Goal: Find specific page/section: Find specific page/section

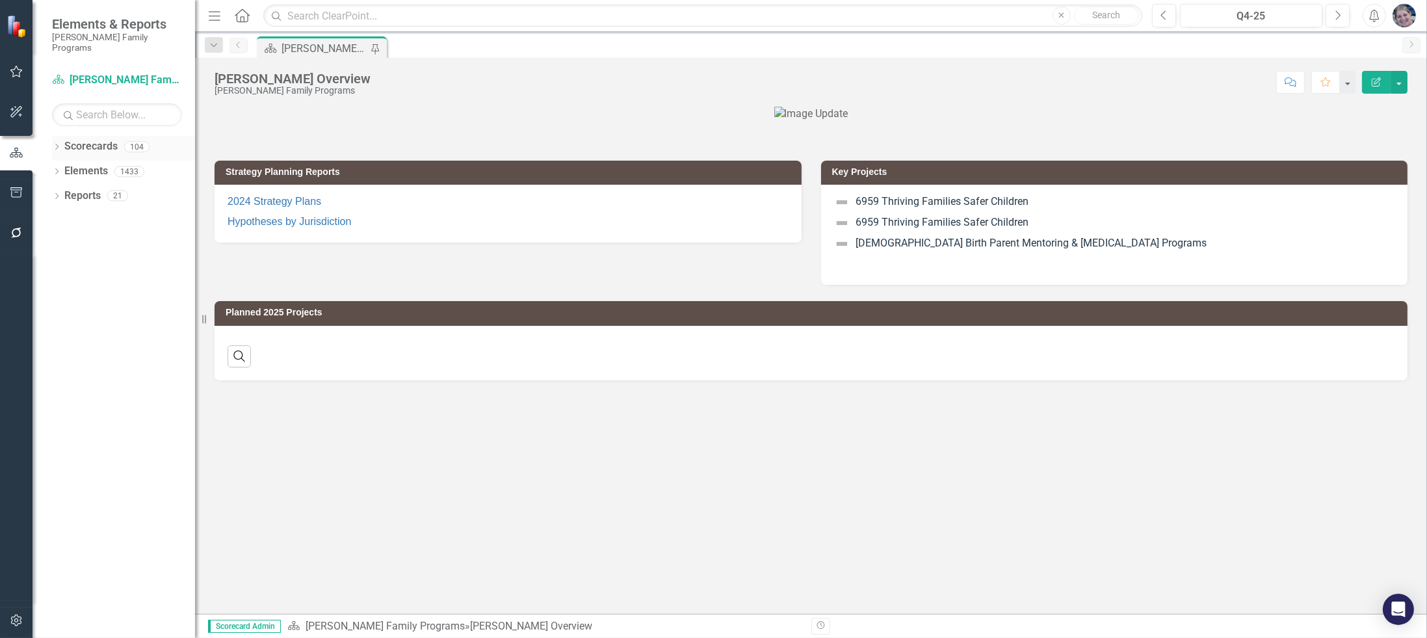
click at [57, 144] on icon "Dropdown" at bounding box center [56, 147] width 9 height 7
click at [115, 103] on input "text" at bounding box center [117, 114] width 130 height 23
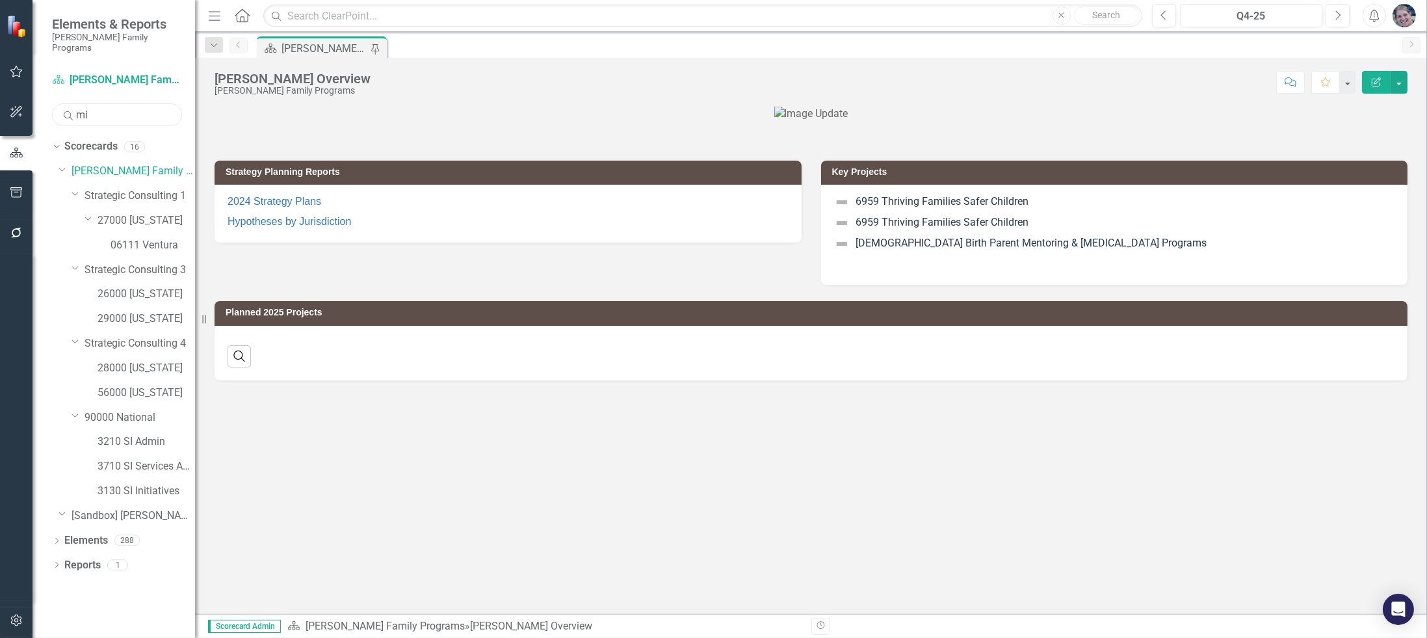
type input "m"
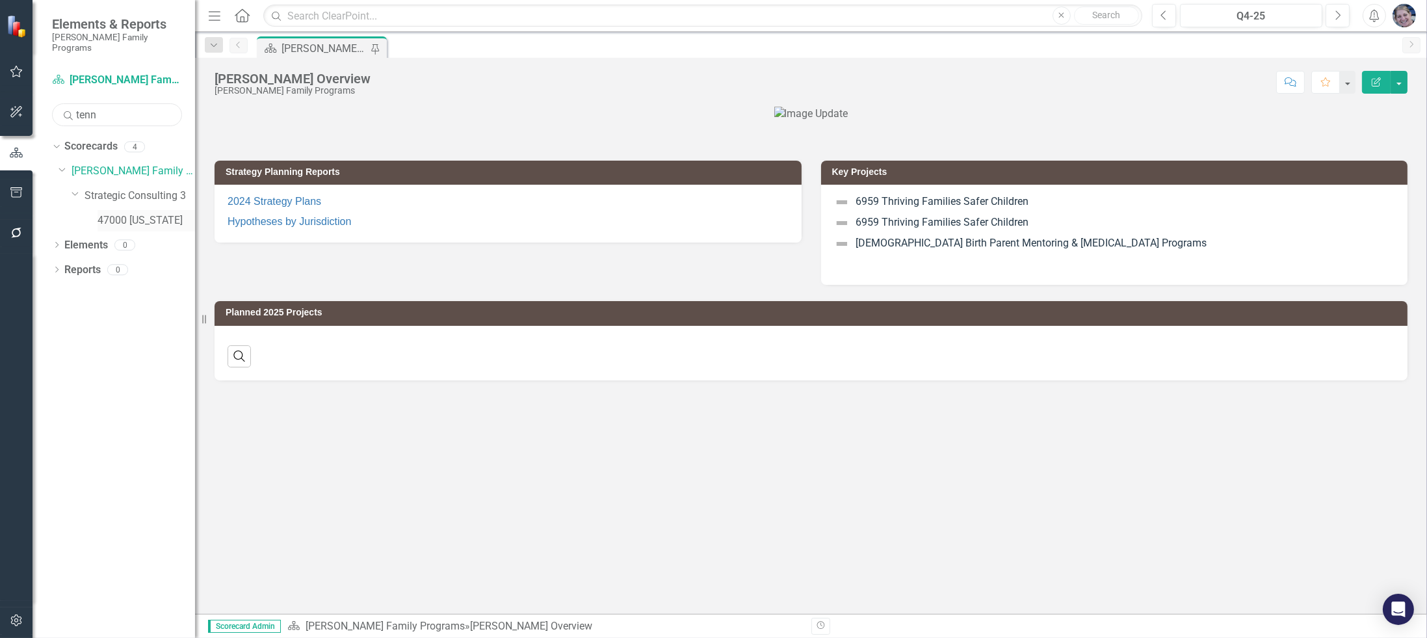
type input "tenn"
click at [170, 213] on link "47000 [US_STATE]" at bounding box center [147, 220] width 98 height 15
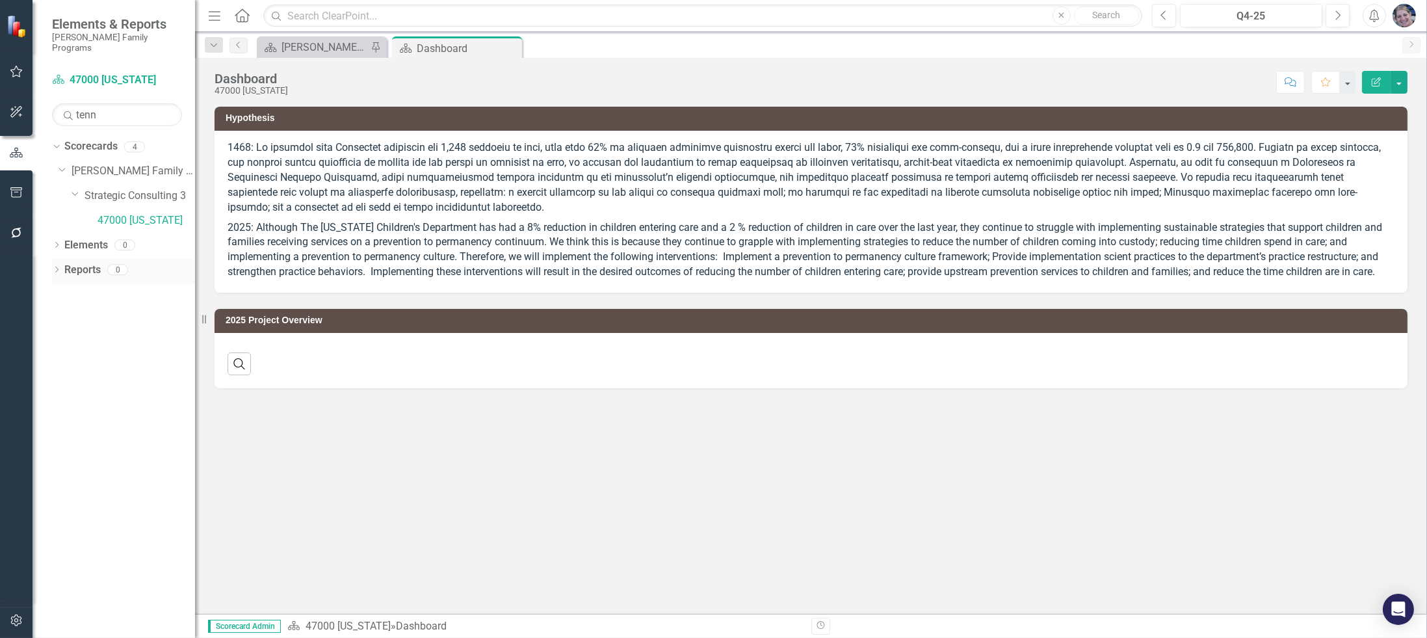
click at [81, 259] on div "Reports" at bounding box center [82, 269] width 36 height 21
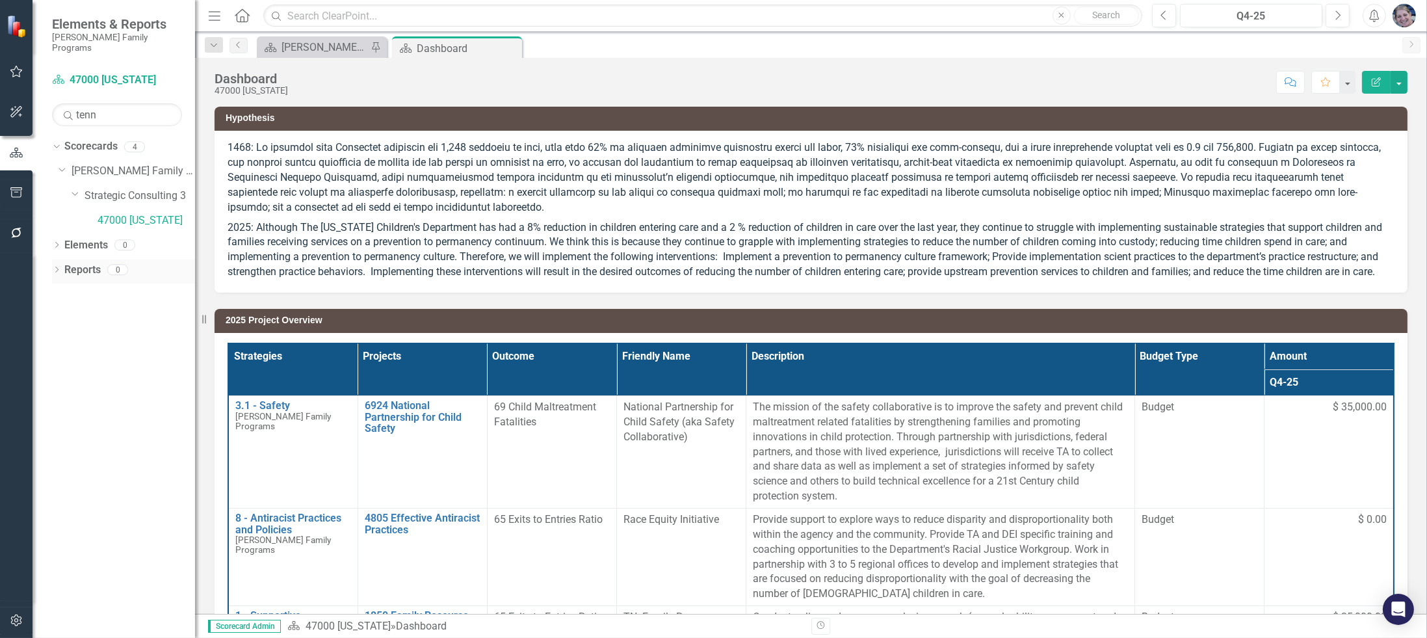
click at [86, 263] on link "Reports" at bounding box center [82, 270] width 36 height 15
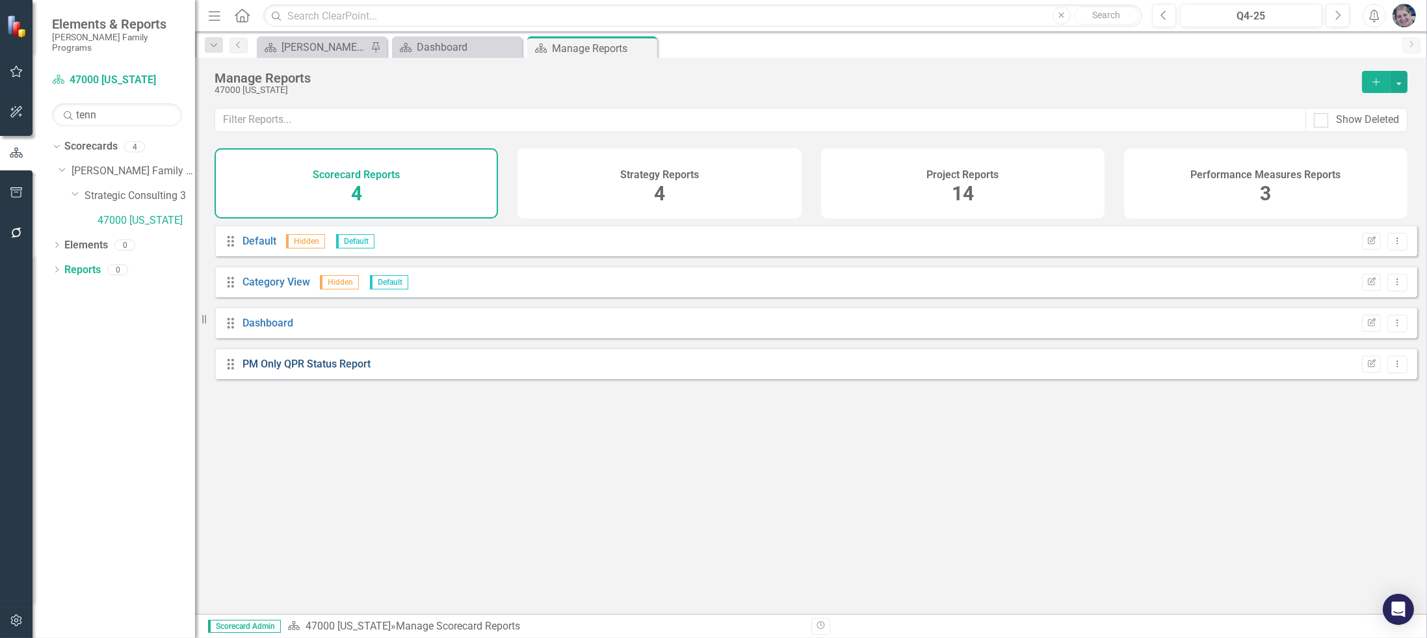
click at [331, 369] on link "PM Only QPR Status Report" at bounding box center [306, 364] width 128 height 12
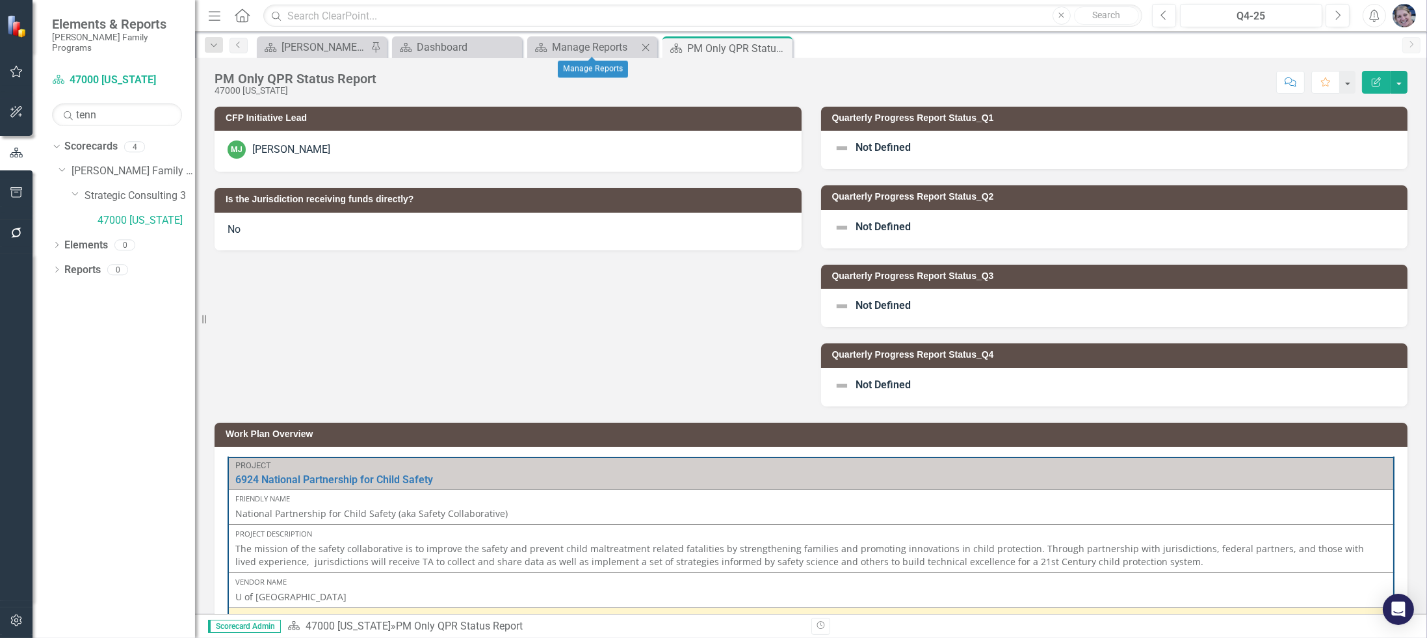
click at [645, 46] on icon at bounding box center [645, 47] width 7 height 7
click at [510, 46] on icon at bounding box center [510, 47] width 7 height 7
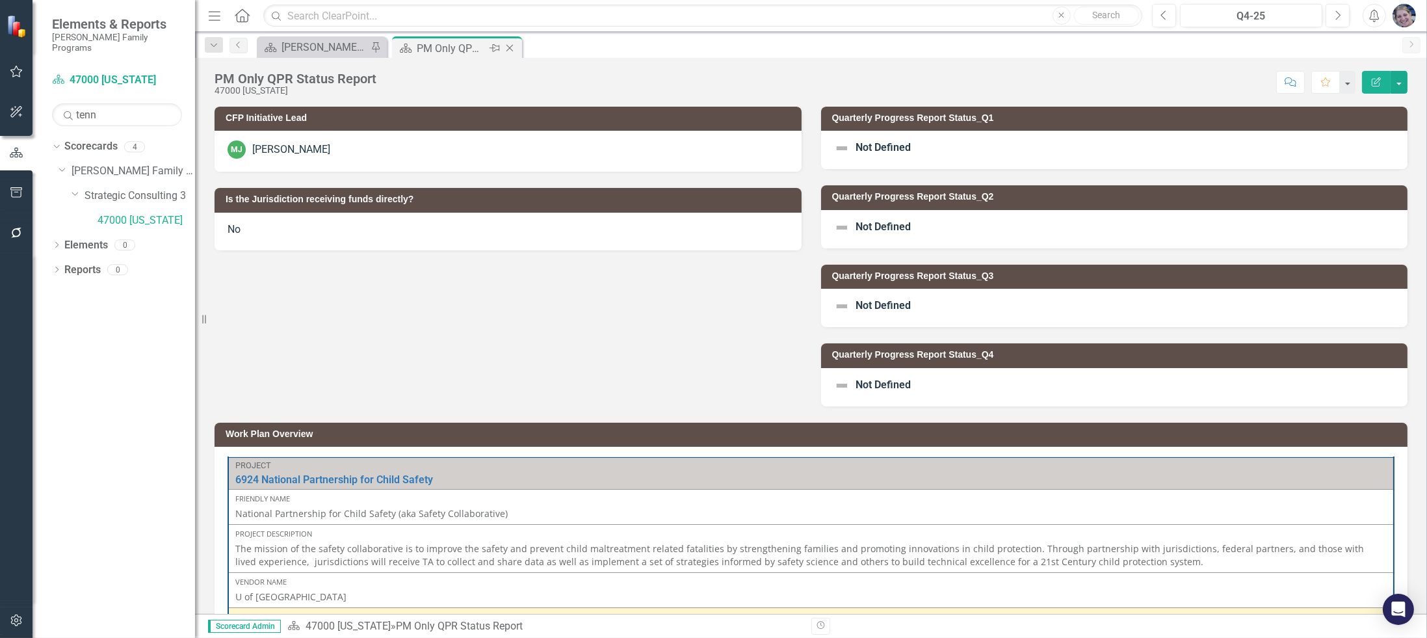
click at [510, 47] on icon at bounding box center [509, 48] width 7 height 7
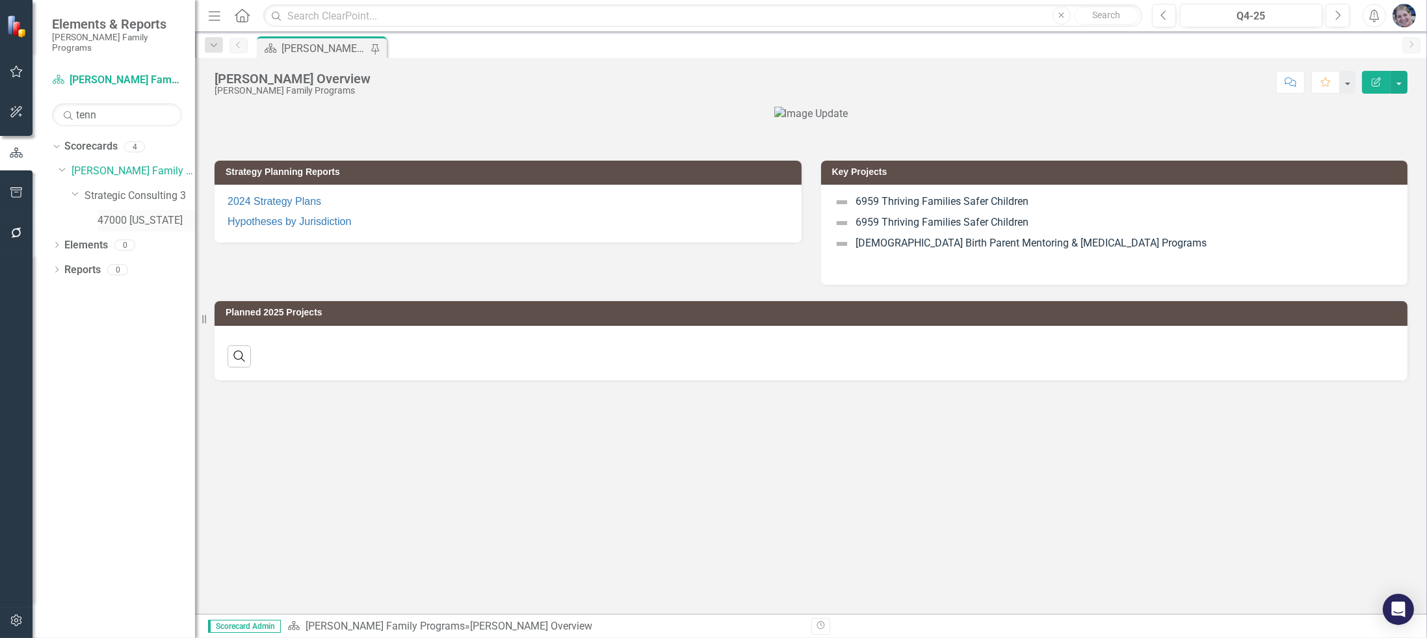
click at [140, 213] on link "47000 [US_STATE]" at bounding box center [147, 220] width 98 height 15
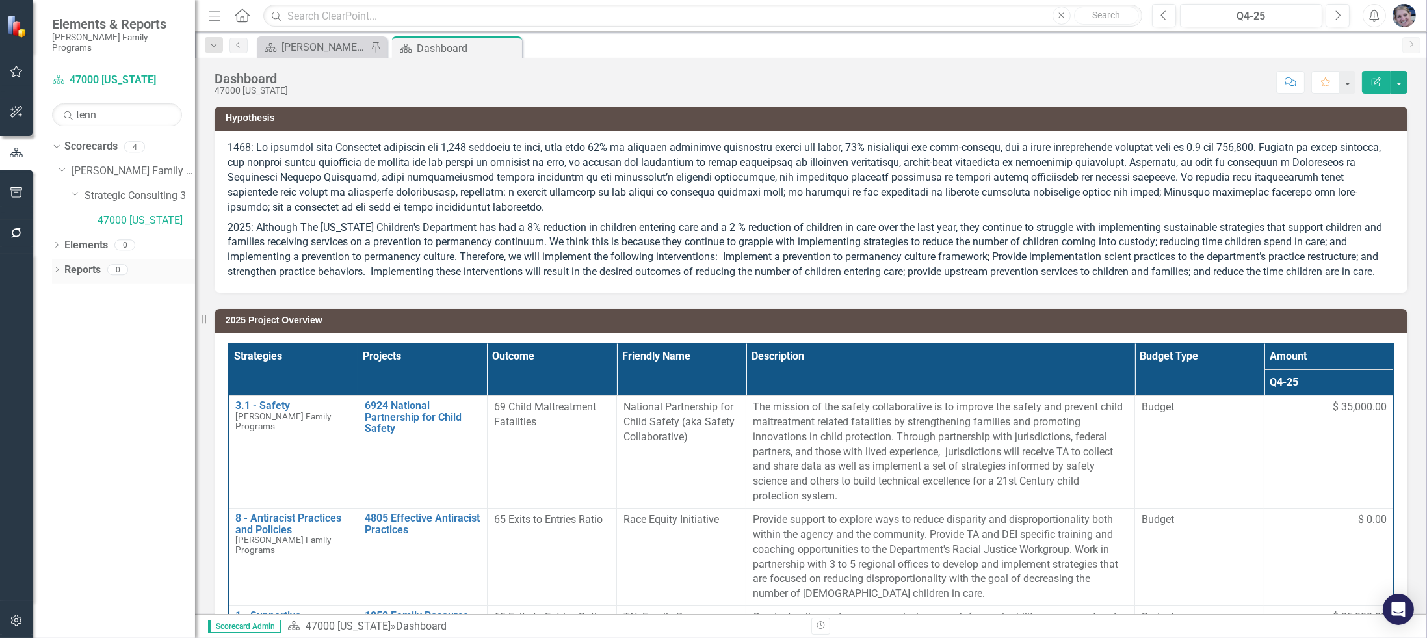
click at [83, 263] on link "Reports" at bounding box center [82, 270] width 36 height 15
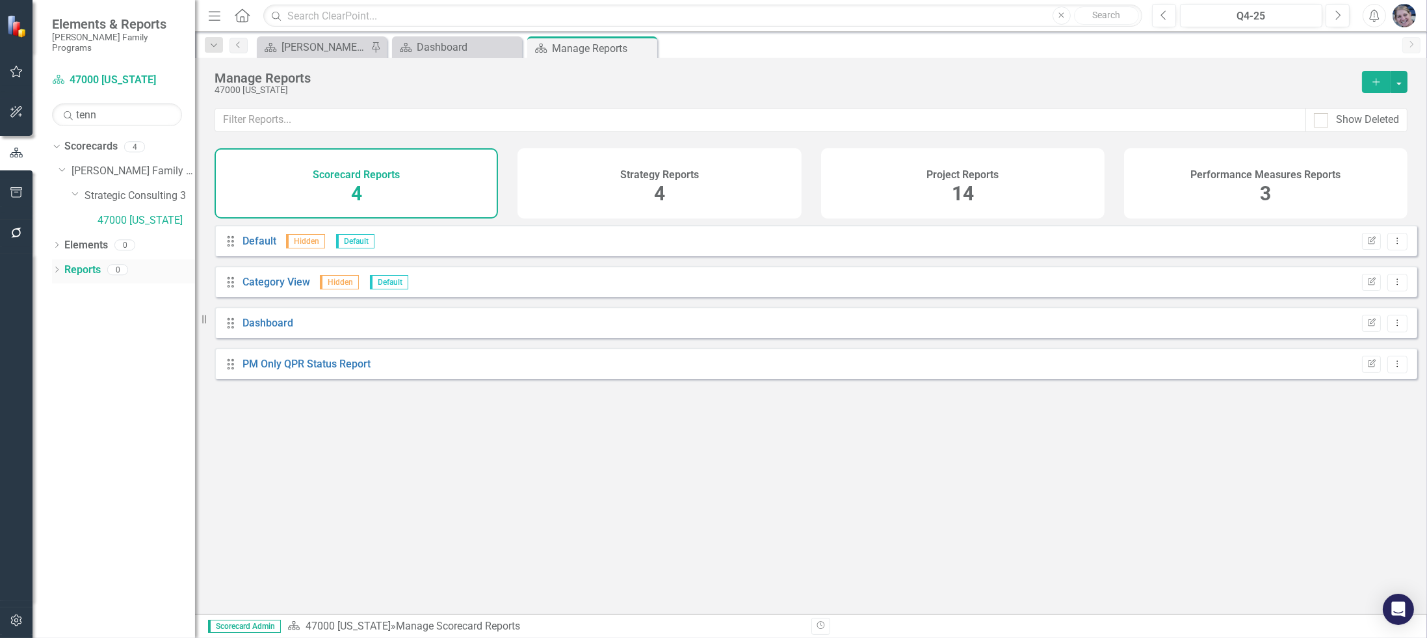
click at [58, 267] on icon "Dropdown" at bounding box center [56, 270] width 9 height 7
click at [59, 339] on icon "Dropdown" at bounding box center [62, 342] width 9 height 7
click at [58, 315] on icon "Dropdown" at bounding box center [62, 318] width 9 height 7
click at [59, 281] on div "Dropdown Scorecard Scorecards 0" at bounding box center [126, 293] width 137 height 25
click at [64, 289] on div "Dropdown" at bounding box center [62, 294] width 9 height 11
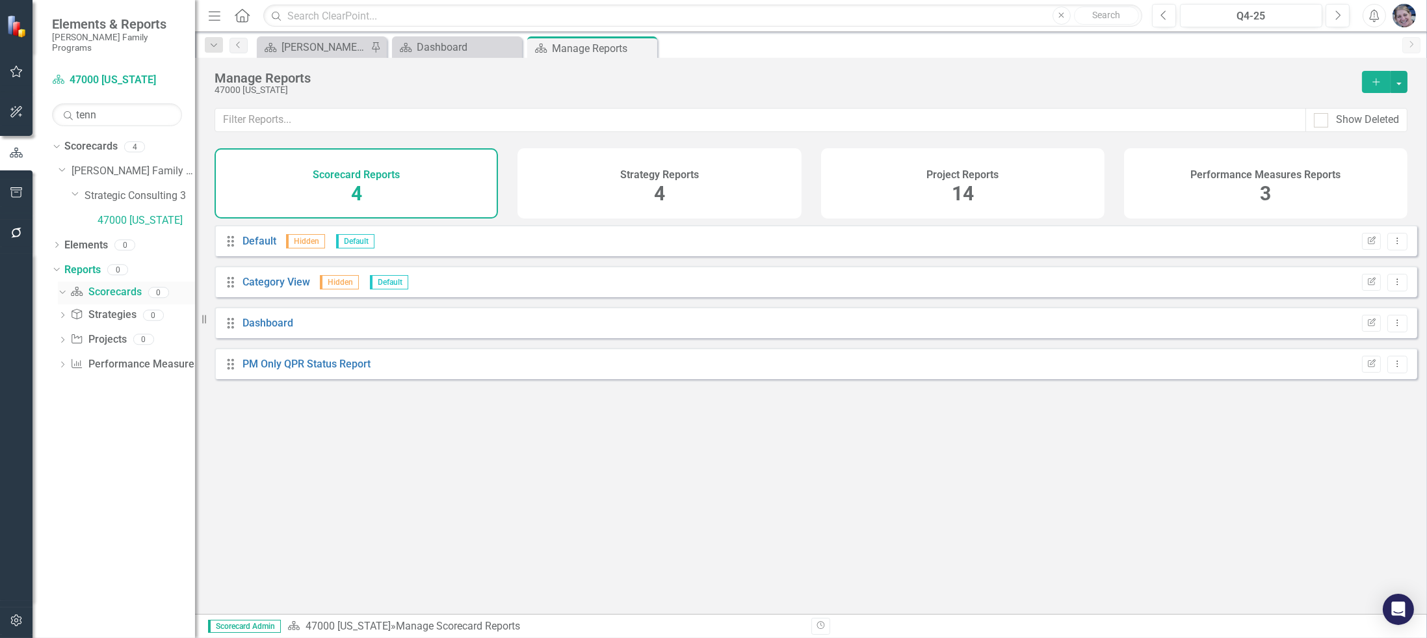
click at [66, 287] on div "Dropdown" at bounding box center [60, 291] width 11 height 9
click at [53, 265] on icon "Dropdown" at bounding box center [54, 269] width 7 height 9
click at [53, 267] on icon "Dropdown" at bounding box center [56, 270] width 9 height 7
click at [62, 290] on icon "Dropdown" at bounding box center [62, 293] width 9 height 7
click at [60, 335] on div "Dropdown" at bounding box center [62, 340] width 9 height 11
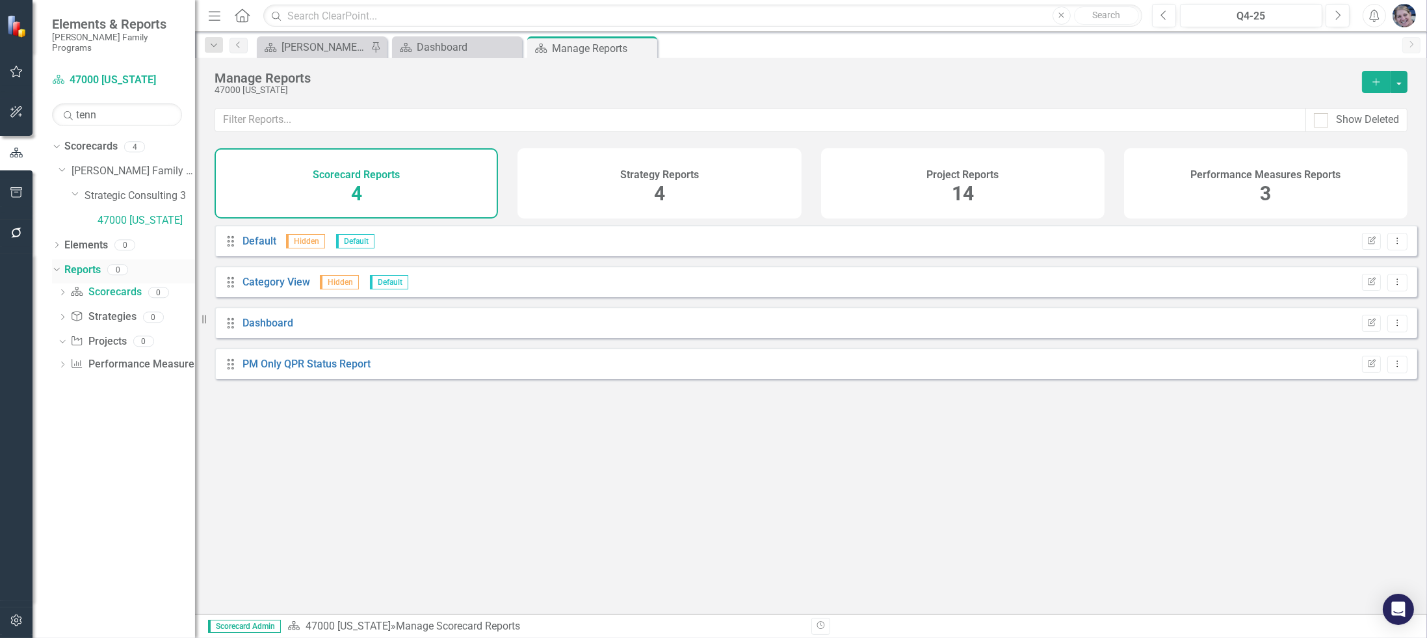
click at [77, 263] on link "Reports" at bounding box center [82, 270] width 36 height 15
click at [59, 336] on icon "Dropdown" at bounding box center [60, 340] width 7 height 9
click at [644, 51] on icon "Close" at bounding box center [644, 48] width 13 height 10
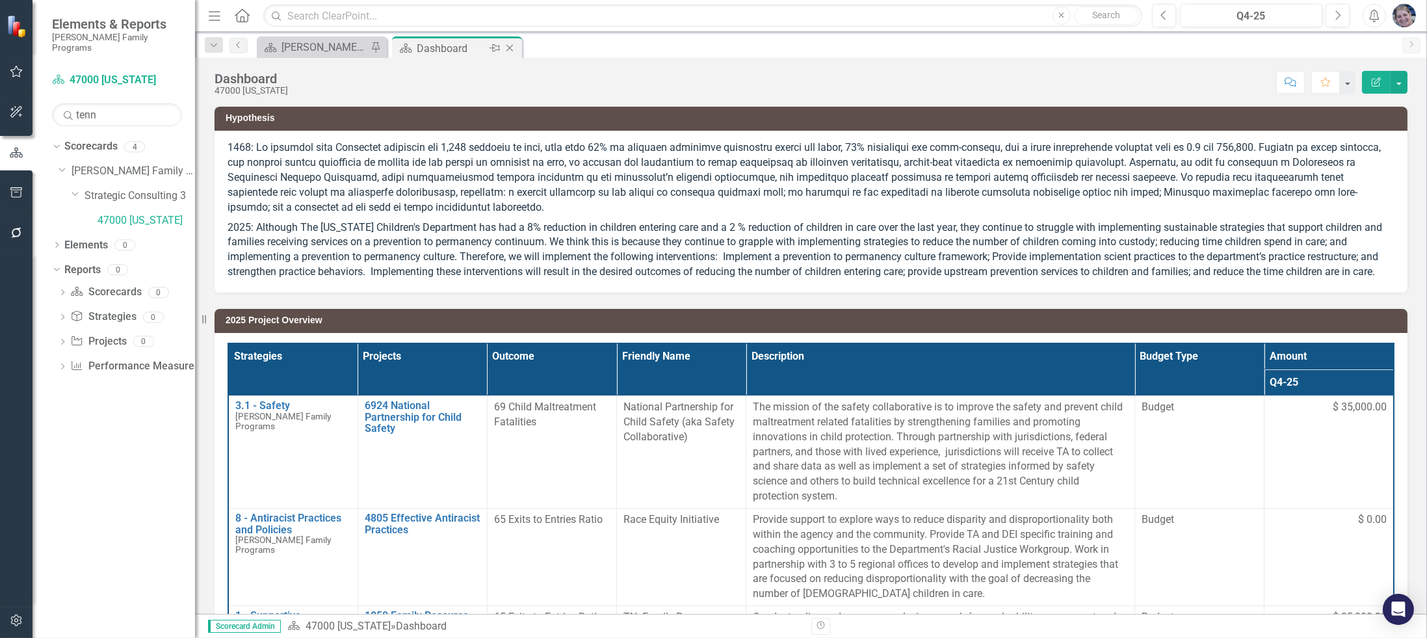
click at [512, 44] on icon "Close" at bounding box center [509, 48] width 13 height 10
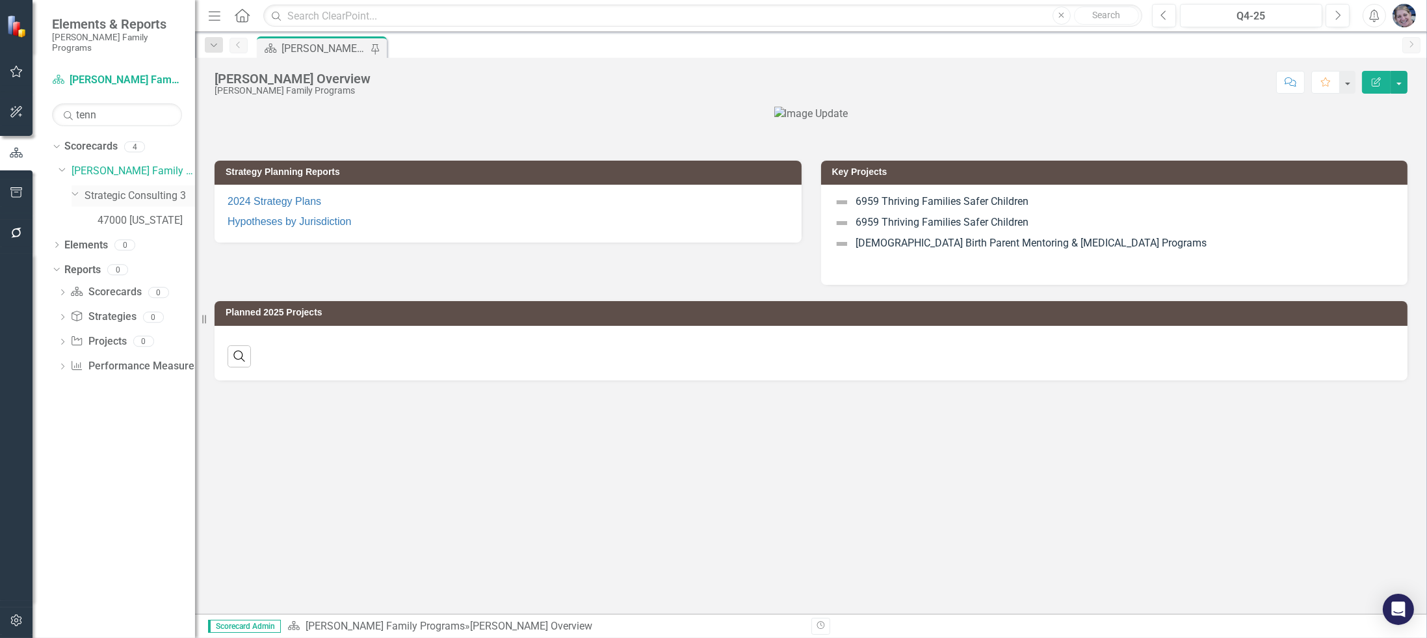
click at [73, 189] on icon "Dropdown" at bounding box center [76, 194] width 8 height 10
click at [72, 191] on icon "Dropdown" at bounding box center [77, 195] width 10 height 8
click at [136, 213] on link "47000 [US_STATE]" at bounding box center [147, 220] width 98 height 15
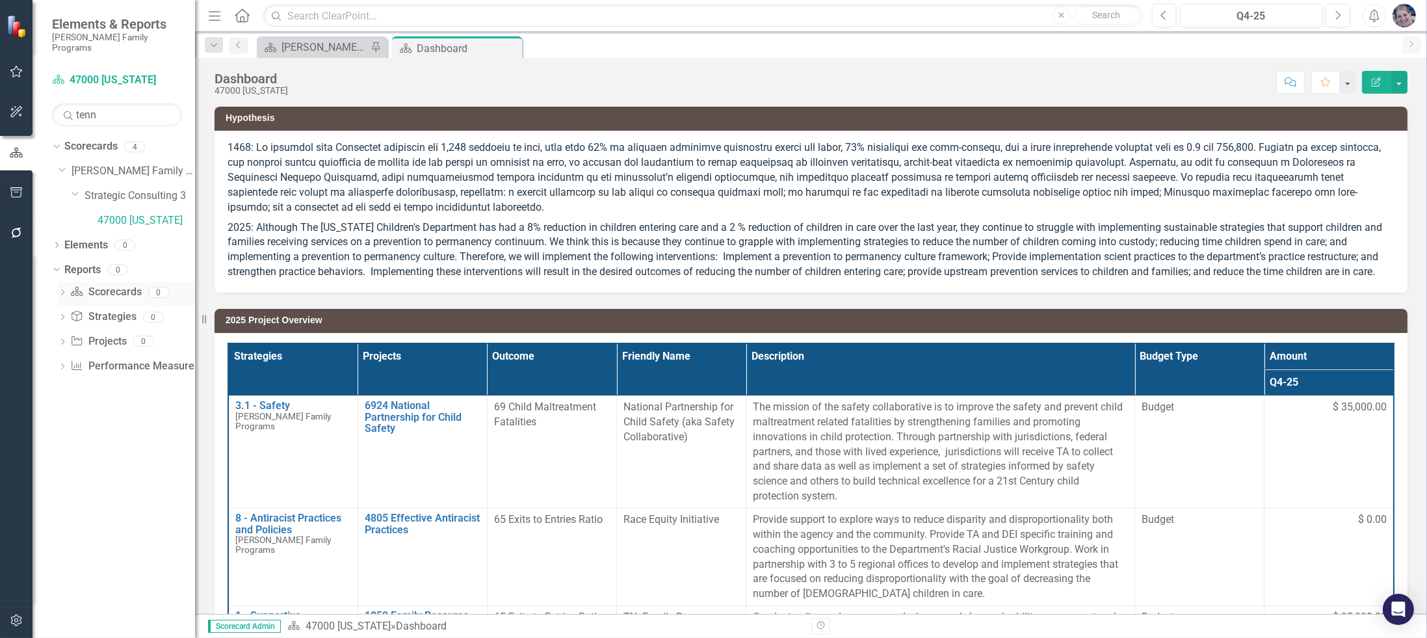
click at [62, 290] on icon "Dropdown" at bounding box center [62, 293] width 9 height 7
click at [62, 287] on icon "Dropdown" at bounding box center [60, 291] width 7 height 9
click at [1266, 20] on div "Q4-25" at bounding box center [1251, 16] width 134 height 16
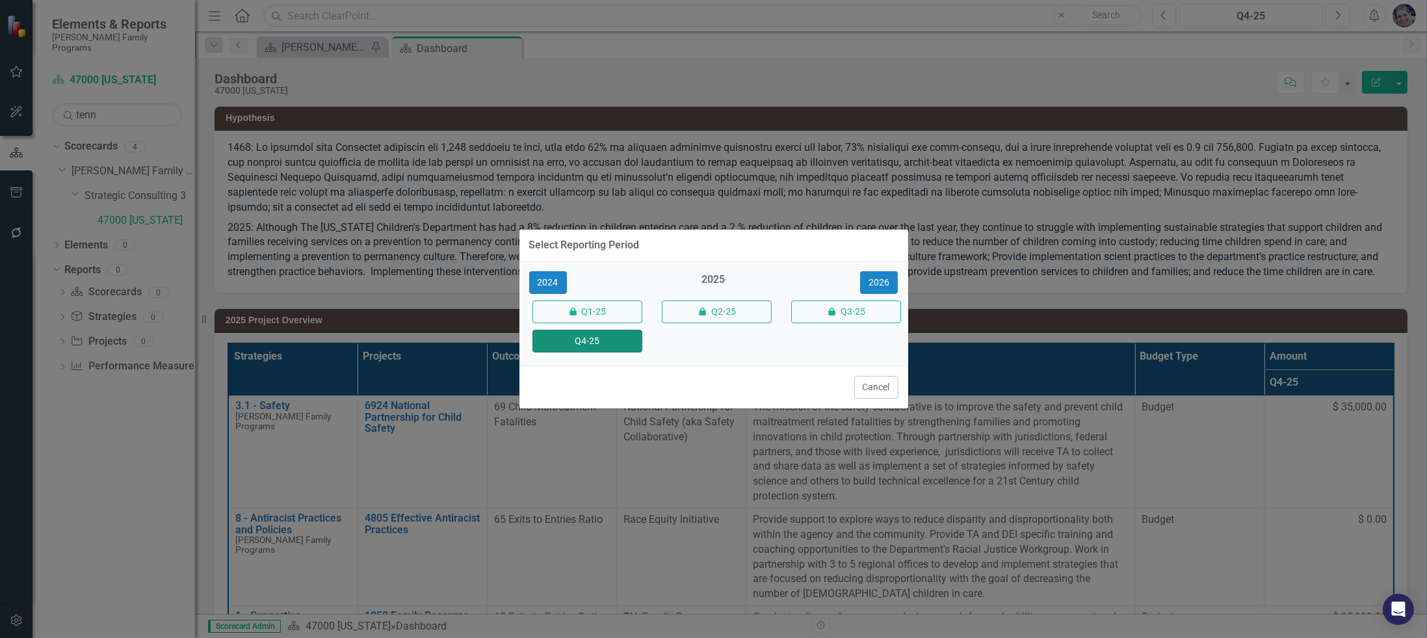
click at [573, 336] on button "Q4-25" at bounding box center [587, 341] width 110 height 23
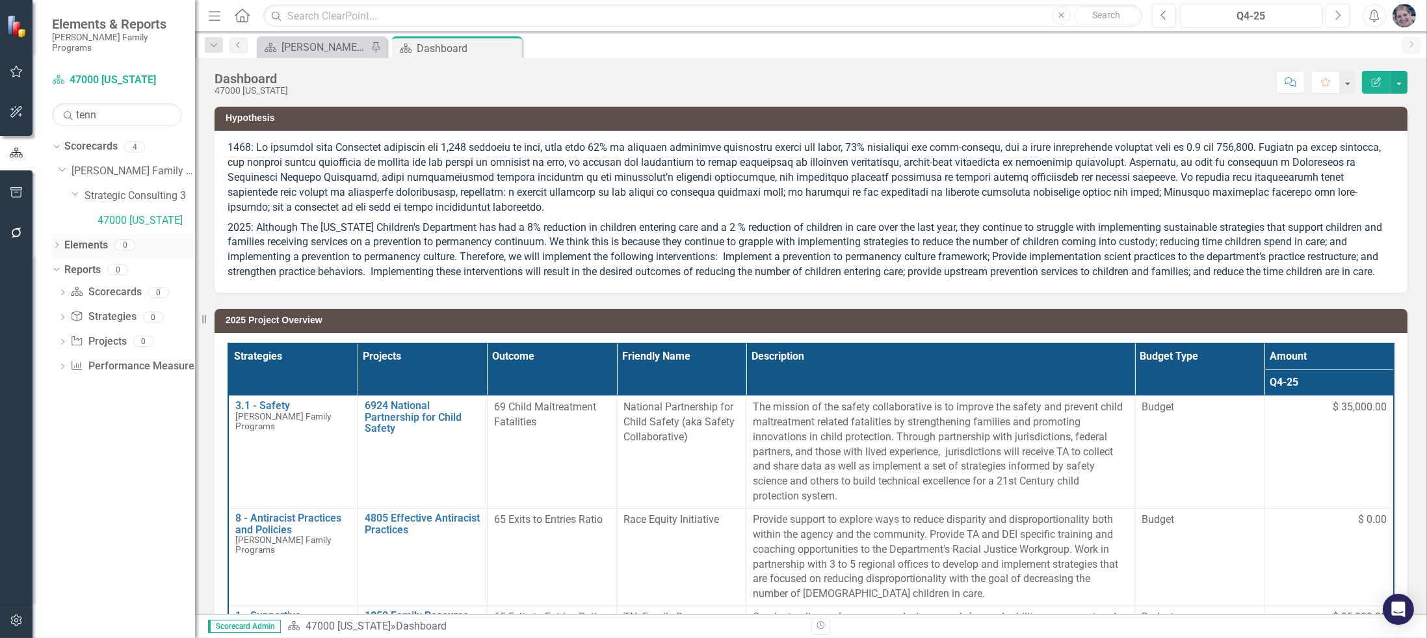
click at [55, 242] on icon "Dropdown" at bounding box center [56, 245] width 9 height 7
click at [55, 240] on icon "Dropdown" at bounding box center [54, 244] width 7 height 9
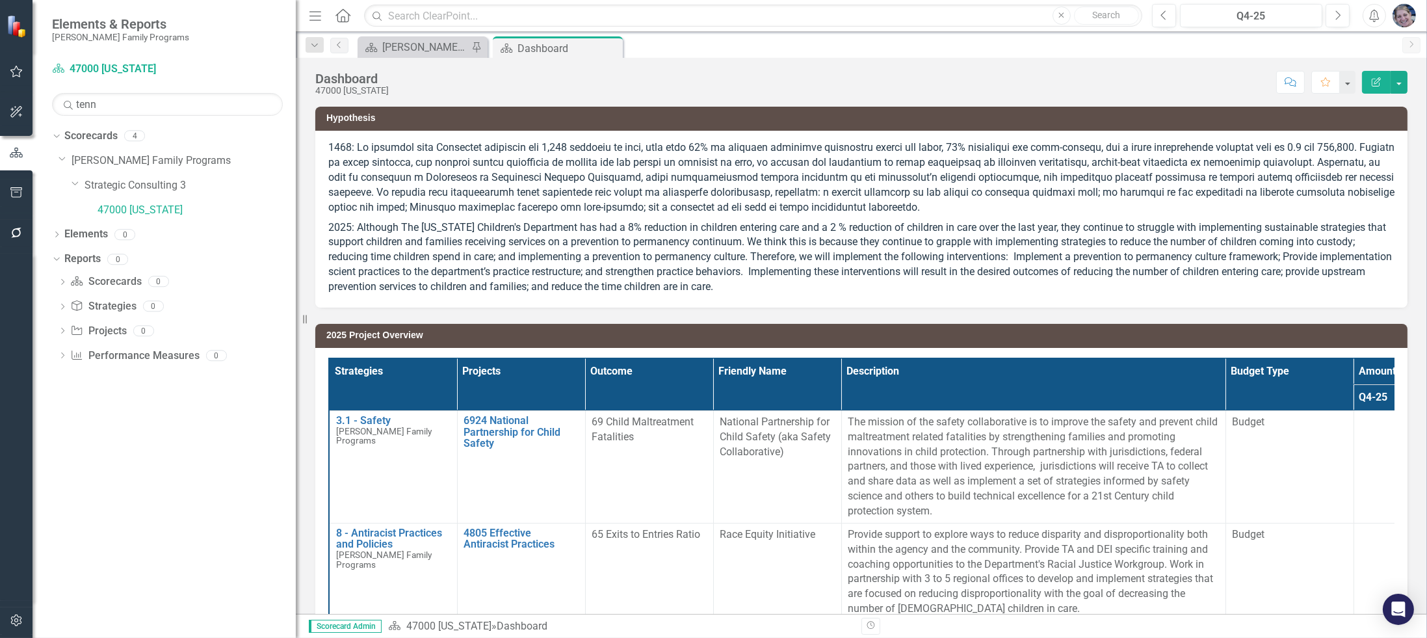
drag, startPoint x: 196, startPoint y: 458, endPoint x: 294, endPoint y: 471, distance: 98.5
click at [296, 471] on div "Resize" at bounding box center [301, 319] width 10 height 638
click at [62, 325] on div "Dropdown Project Projects 0" at bounding box center [176, 332] width 236 height 25
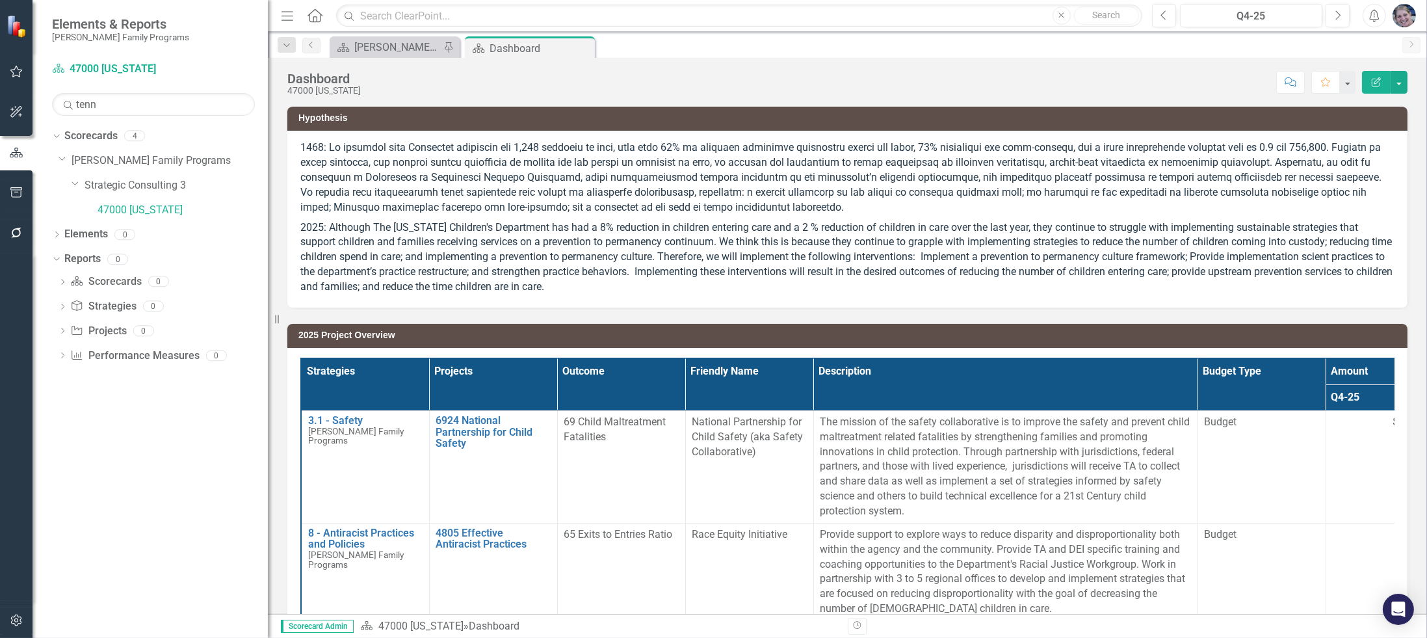
drag, startPoint x: 294, startPoint y: 452, endPoint x: 268, endPoint y: 452, distance: 26.7
click at [268, 452] on div "Resize" at bounding box center [273, 319] width 10 height 638
click at [77, 255] on link "Reports" at bounding box center [82, 259] width 36 height 15
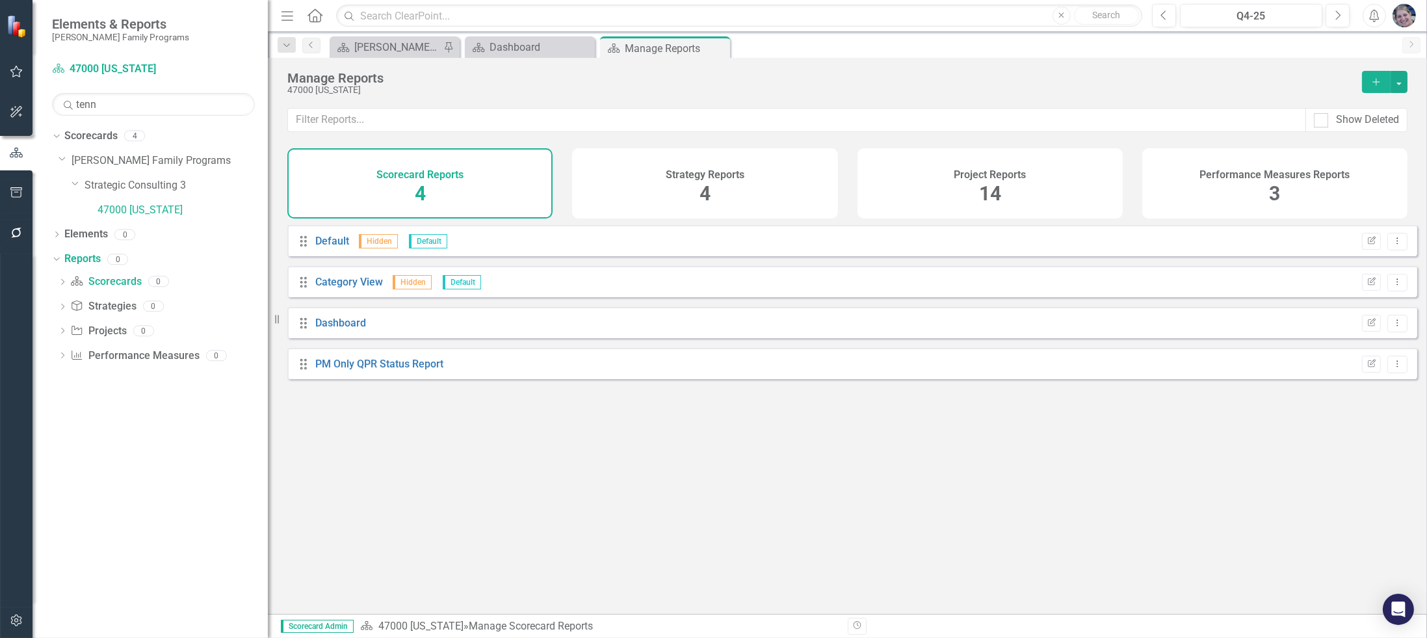
click at [990, 187] on span "14" at bounding box center [990, 193] width 22 height 23
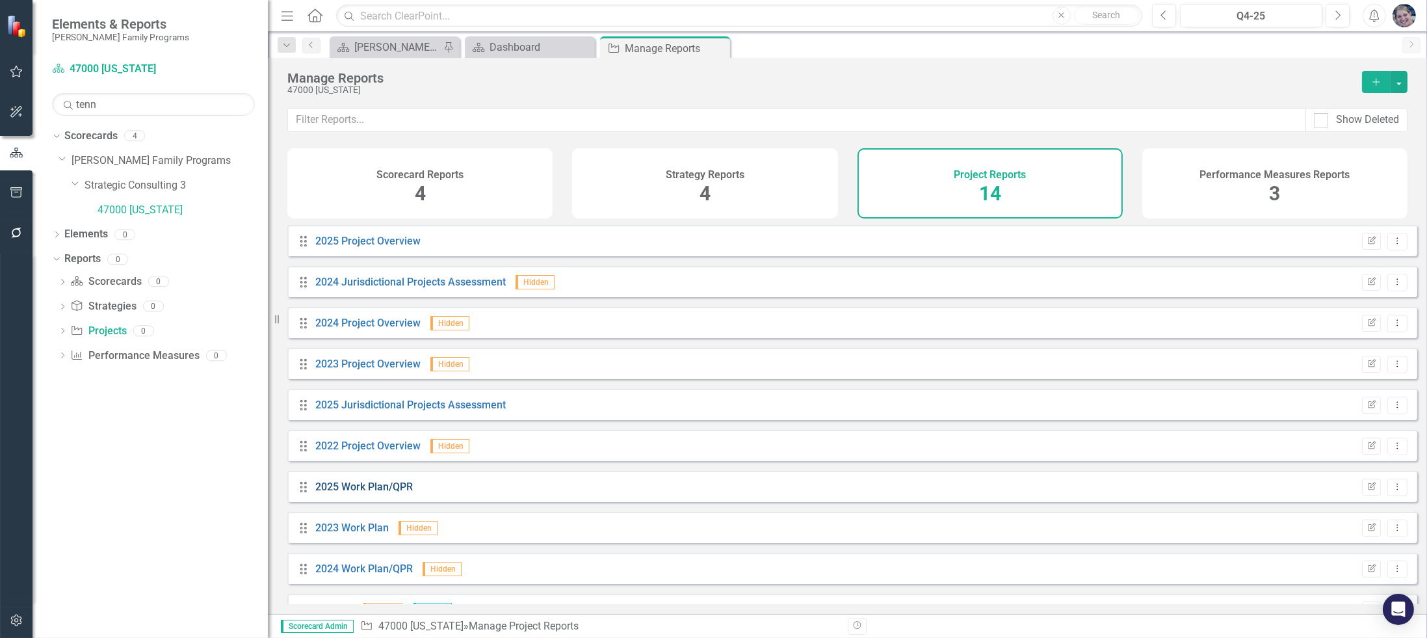
click at [358, 493] on link "2025 Work Plan/QPR" at bounding box center [364, 486] width 98 height 12
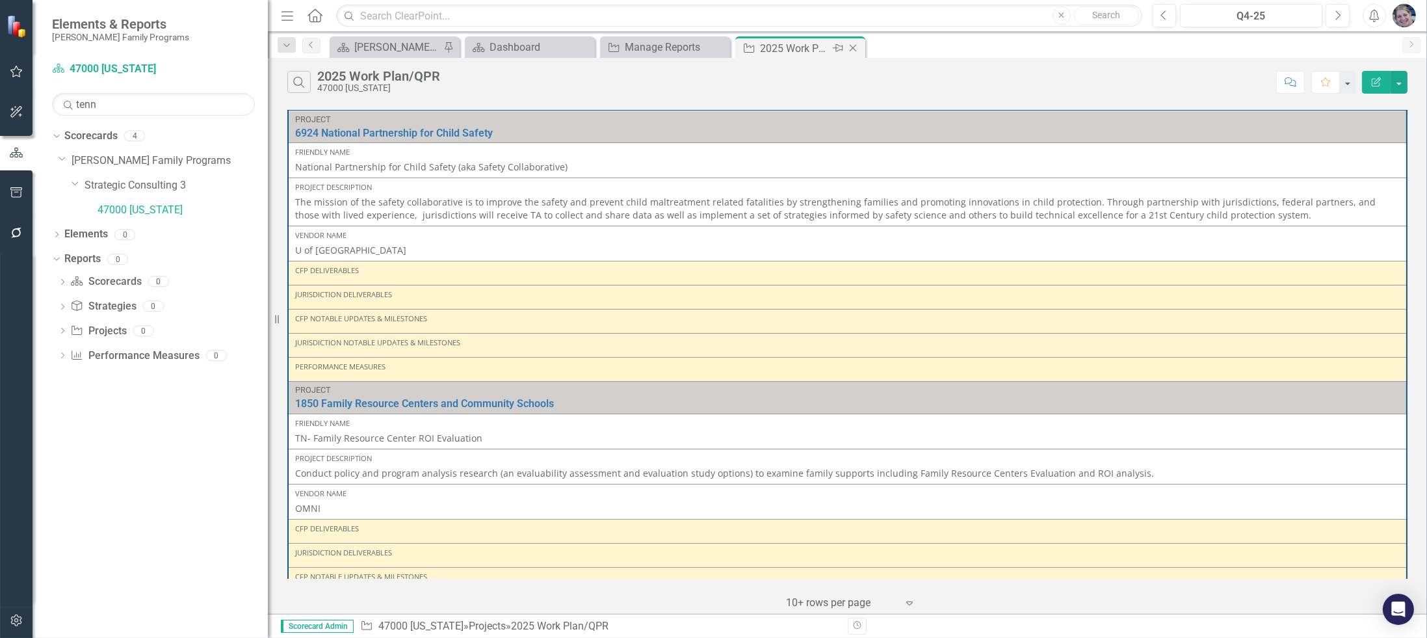
click at [856, 51] on icon "Close" at bounding box center [852, 48] width 13 height 10
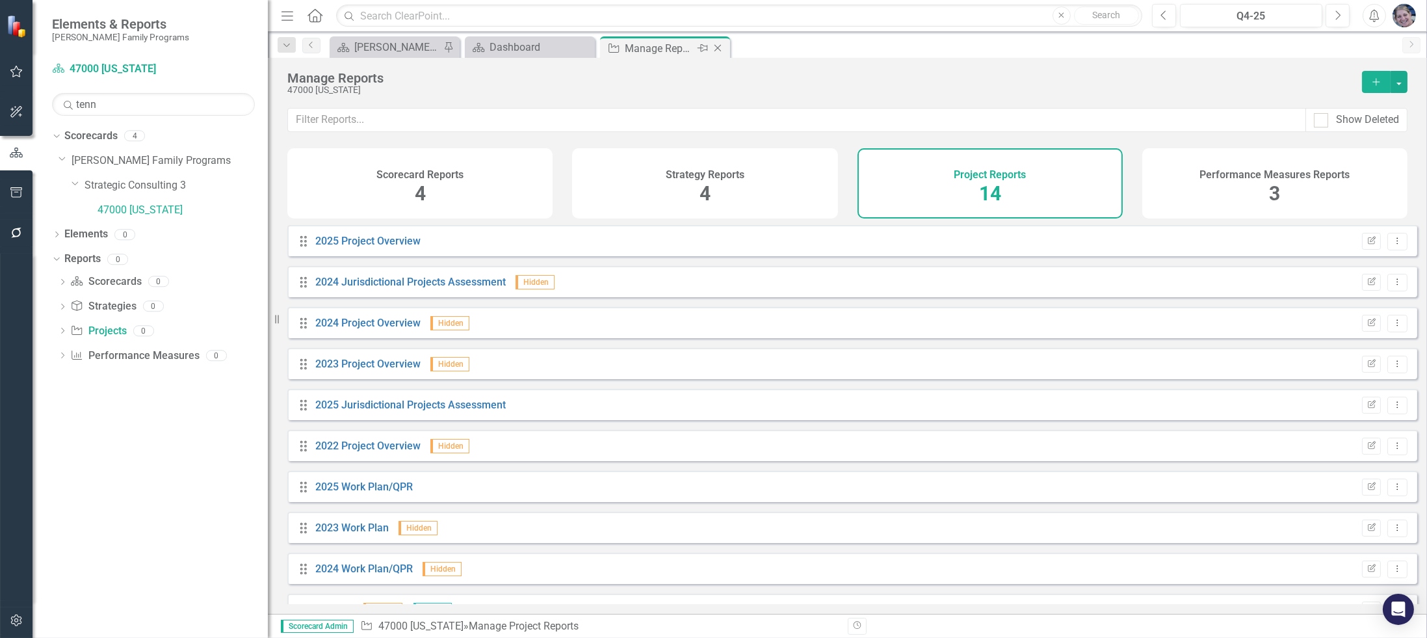
click at [718, 45] on icon "Close" at bounding box center [717, 48] width 13 height 10
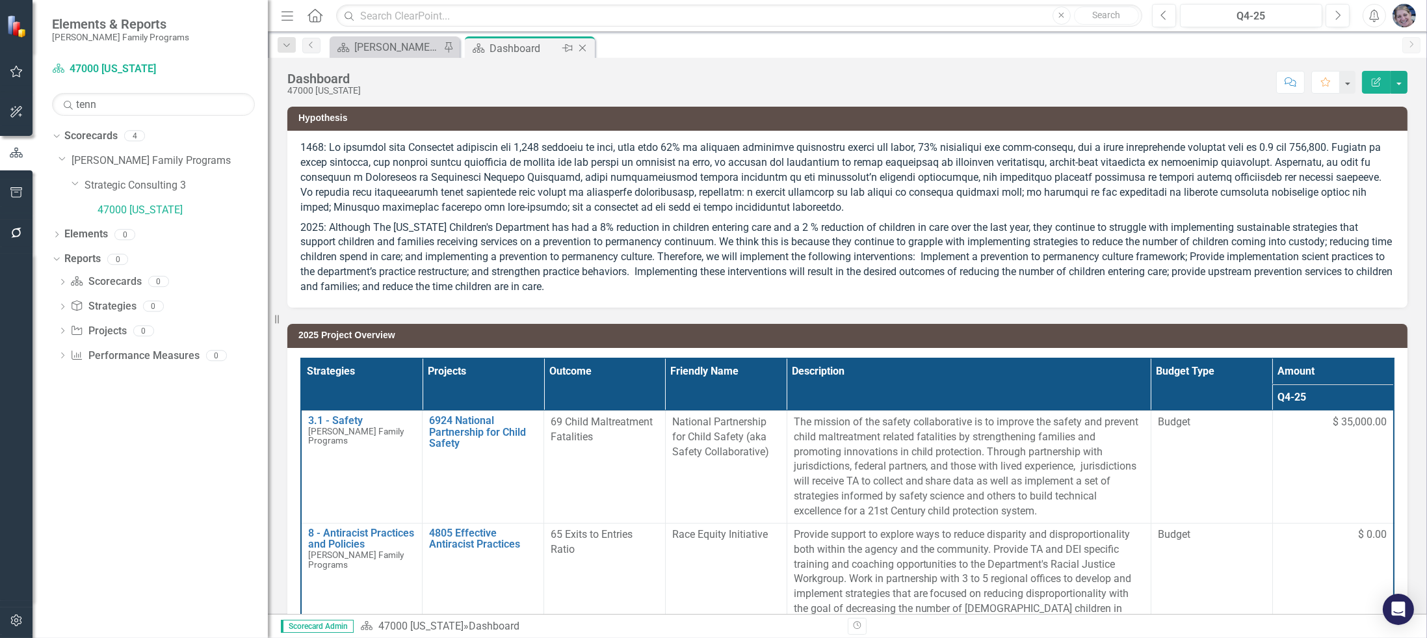
click at [581, 44] on icon "Close" at bounding box center [582, 48] width 13 height 10
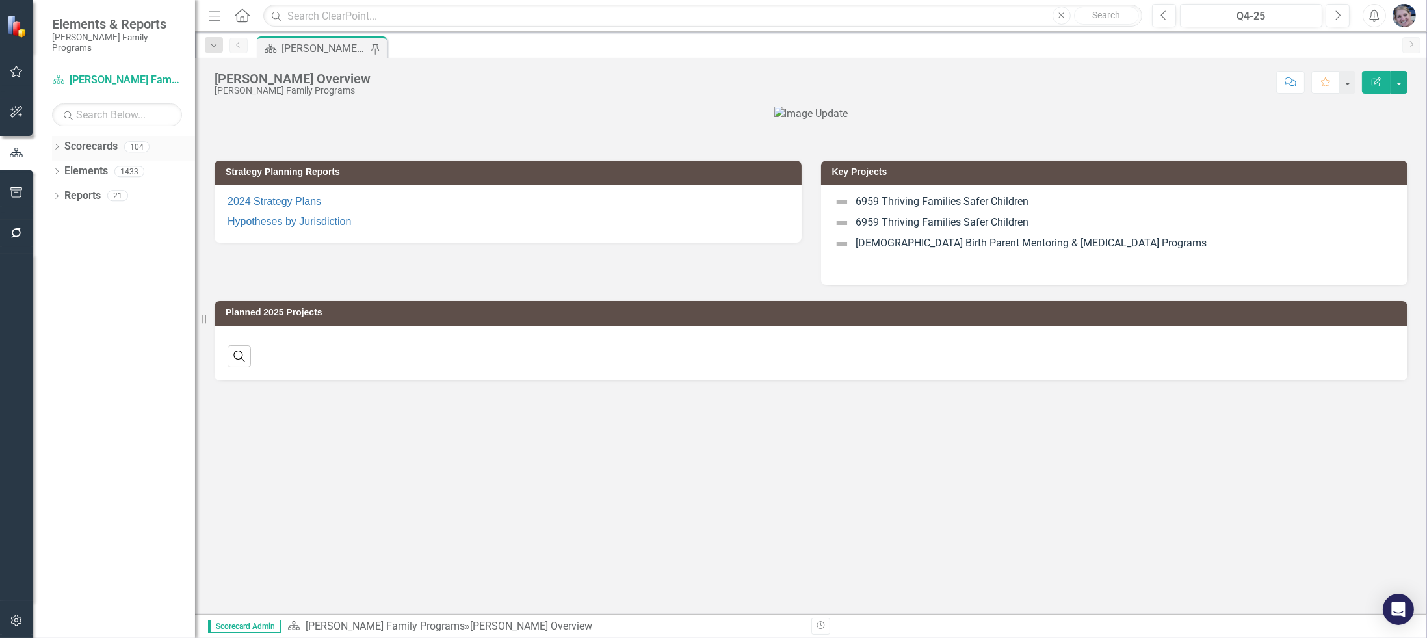
click at [55, 144] on icon "Dropdown" at bounding box center [56, 147] width 9 height 7
click at [62, 167] on icon "Dropdown" at bounding box center [64, 171] width 10 height 8
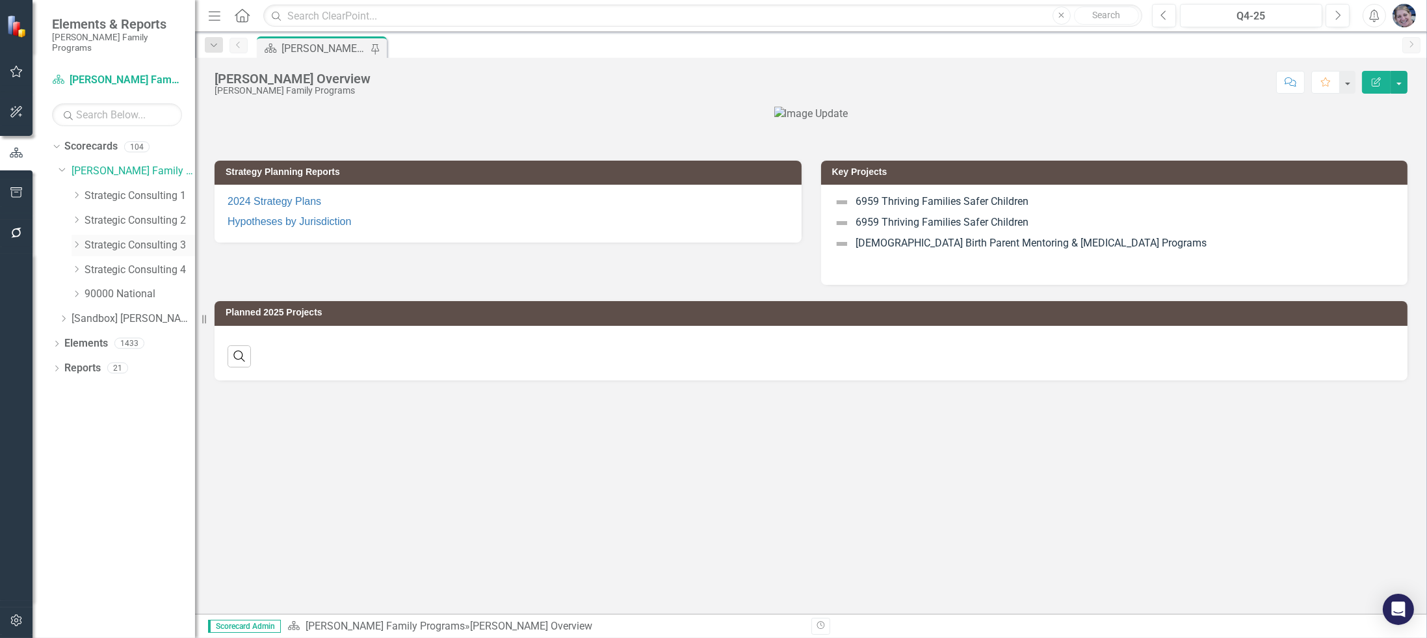
click at [76, 241] on icon "Dropdown" at bounding box center [77, 245] width 10 height 8
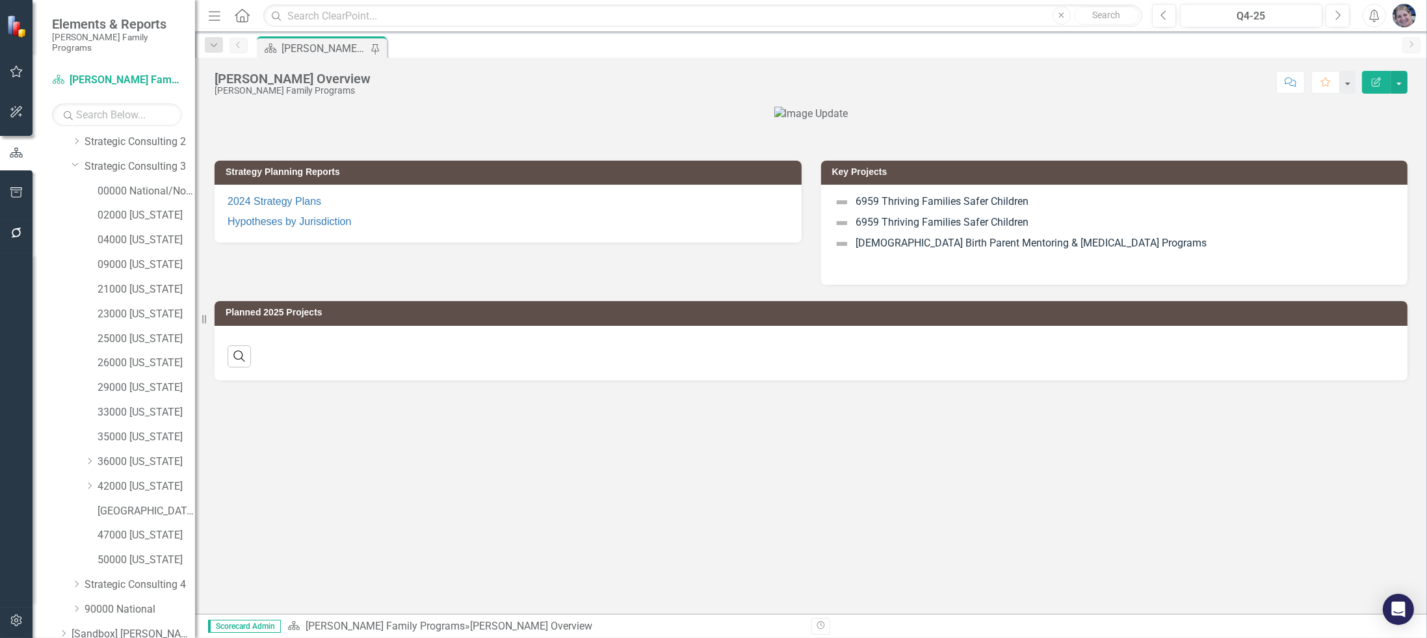
scroll to position [127, 0]
click at [155, 480] on link "47000 [US_STATE]" at bounding box center [147, 487] width 98 height 15
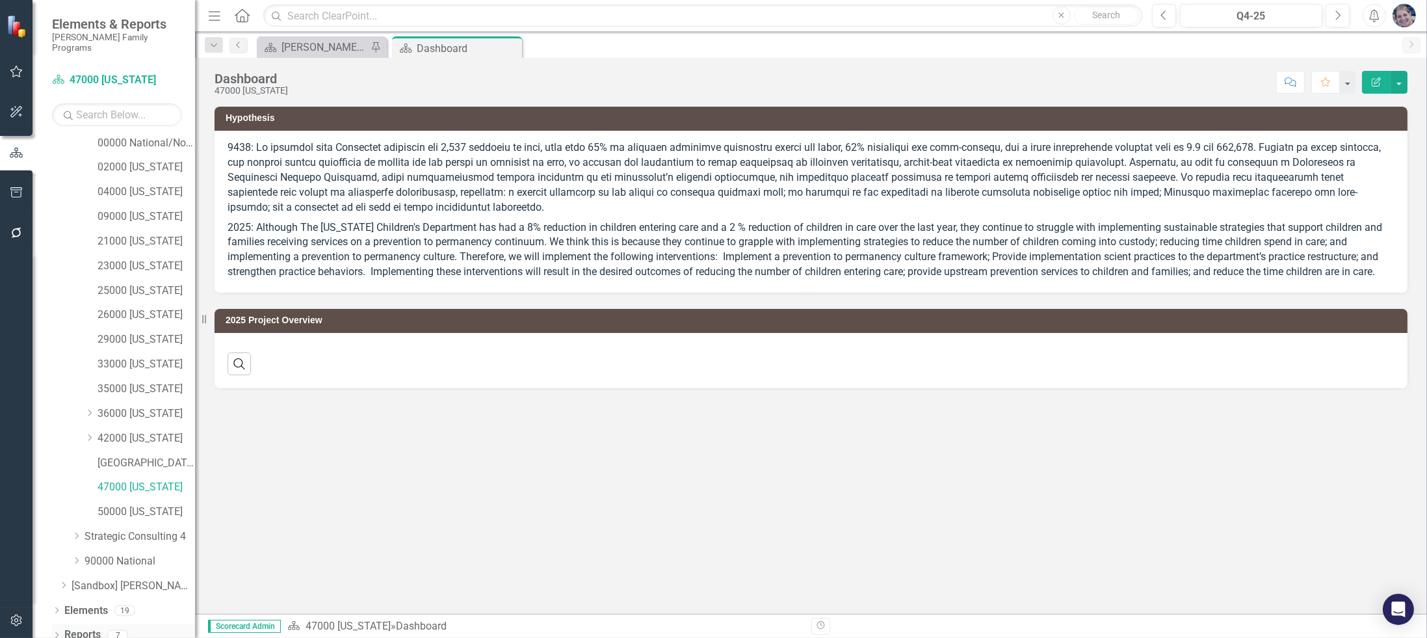
click at [53, 633] on icon "Dropdown" at bounding box center [56, 636] width 9 height 7
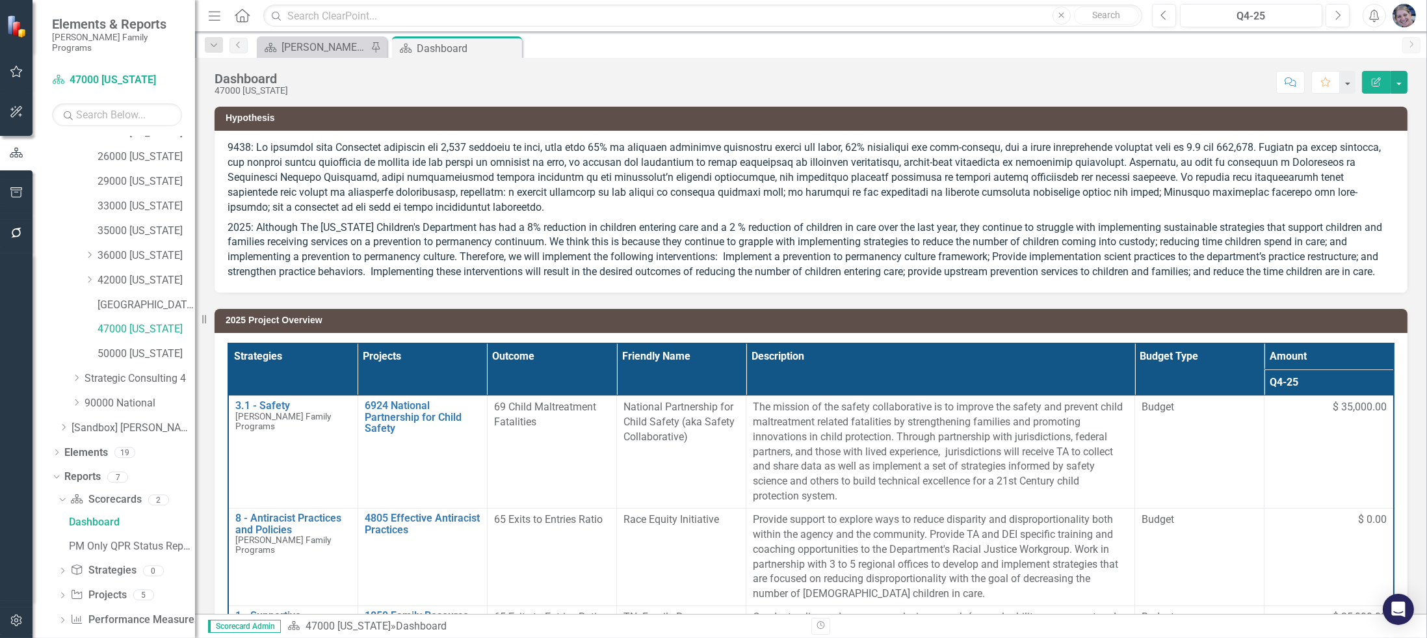
scroll to position [289, 0]
click at [62, 587] on div "Dropdown" at bounding box center [62, 592] width 9 height 11
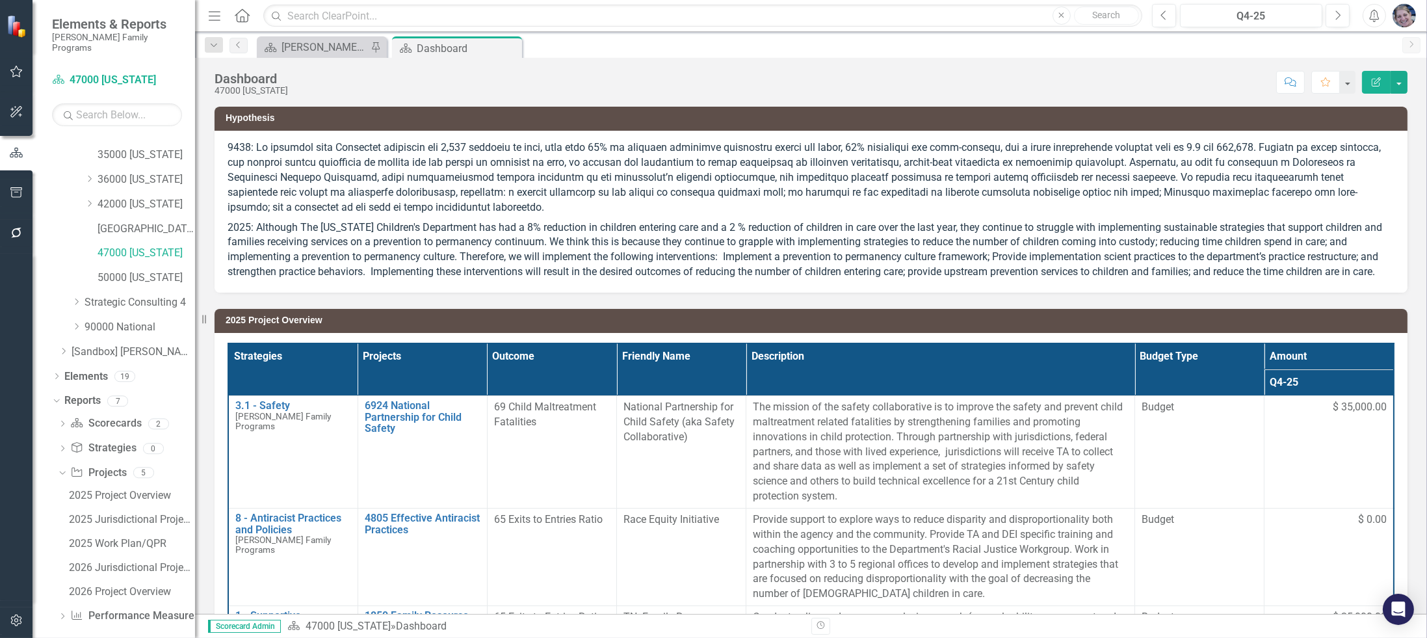
click at [904, 50] on div "Scorecard Casey Overview Pin Scorecard Dashboard Pin Close" at bounding box center [825, 46] width 1142 height 21
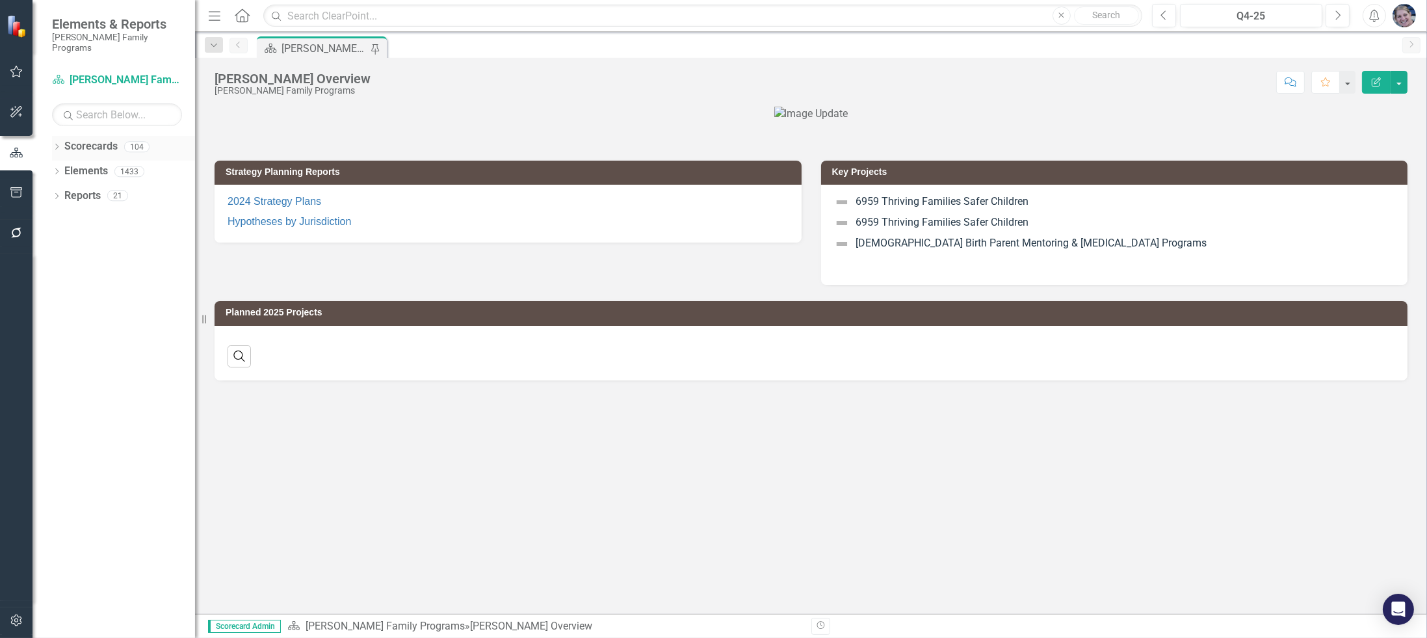
click at [57, 144] on icon "Dropdown" at bounding box center [56, 147] width 9 height 7
click at [62, 167] on icon "Dropdown" at bounding box center [64, 171] width 10 height 8
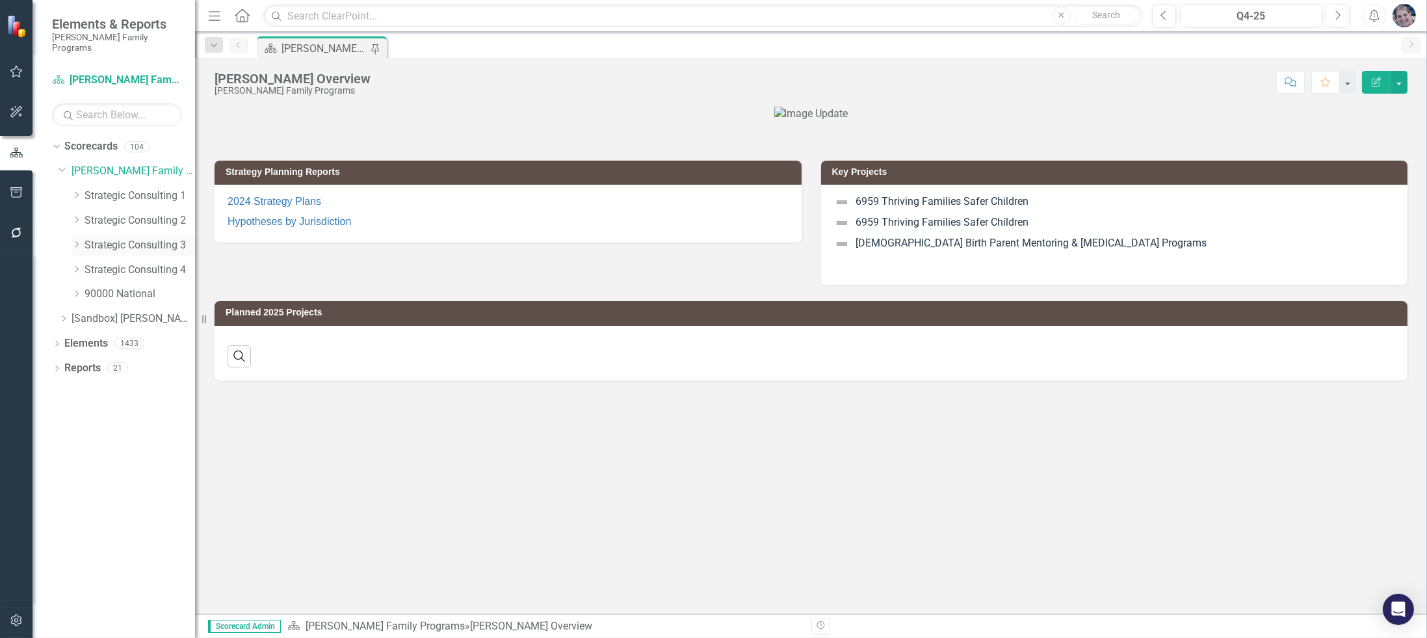
click at [74, 241] on icon "Dropdown" at bounding box center [77, 245] width 10 height 8
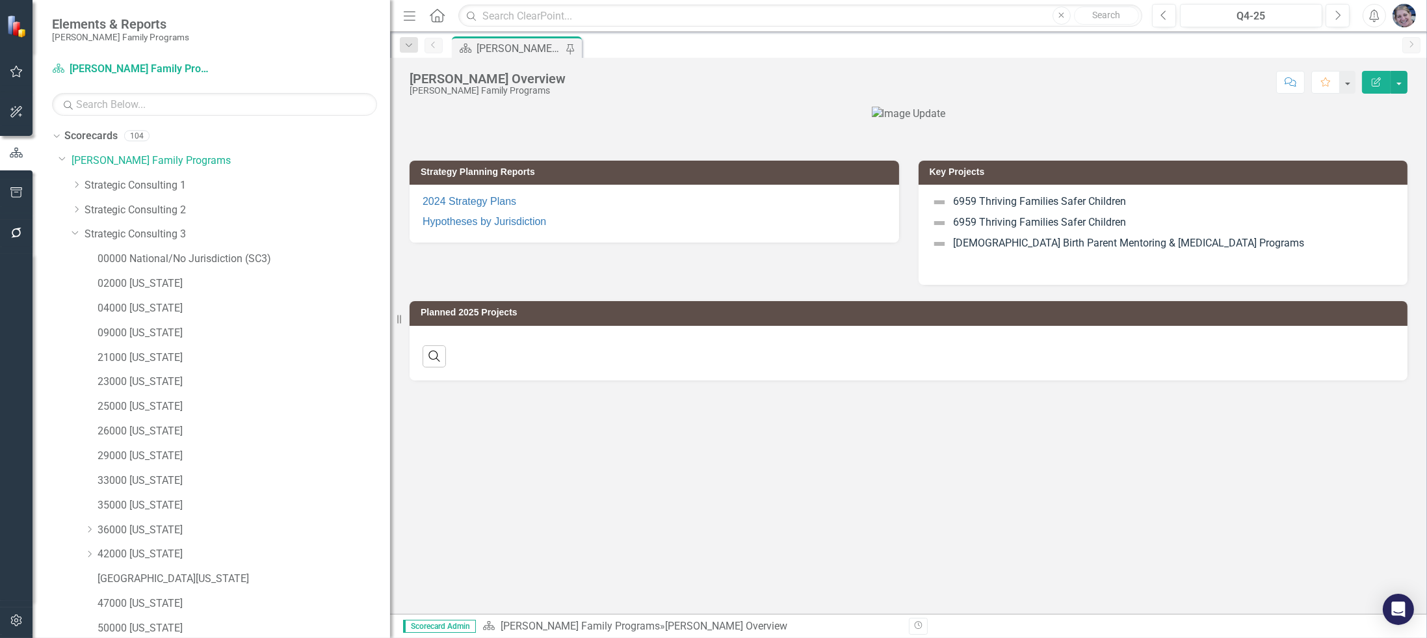
drag, startPoint x: 195, startPoint y: 317, endPoint x: 391, endPoint y: 339, distance: 197.6
click at [391, 339] on div "Resize" at bounding box center [395, 319] width 10 height 638
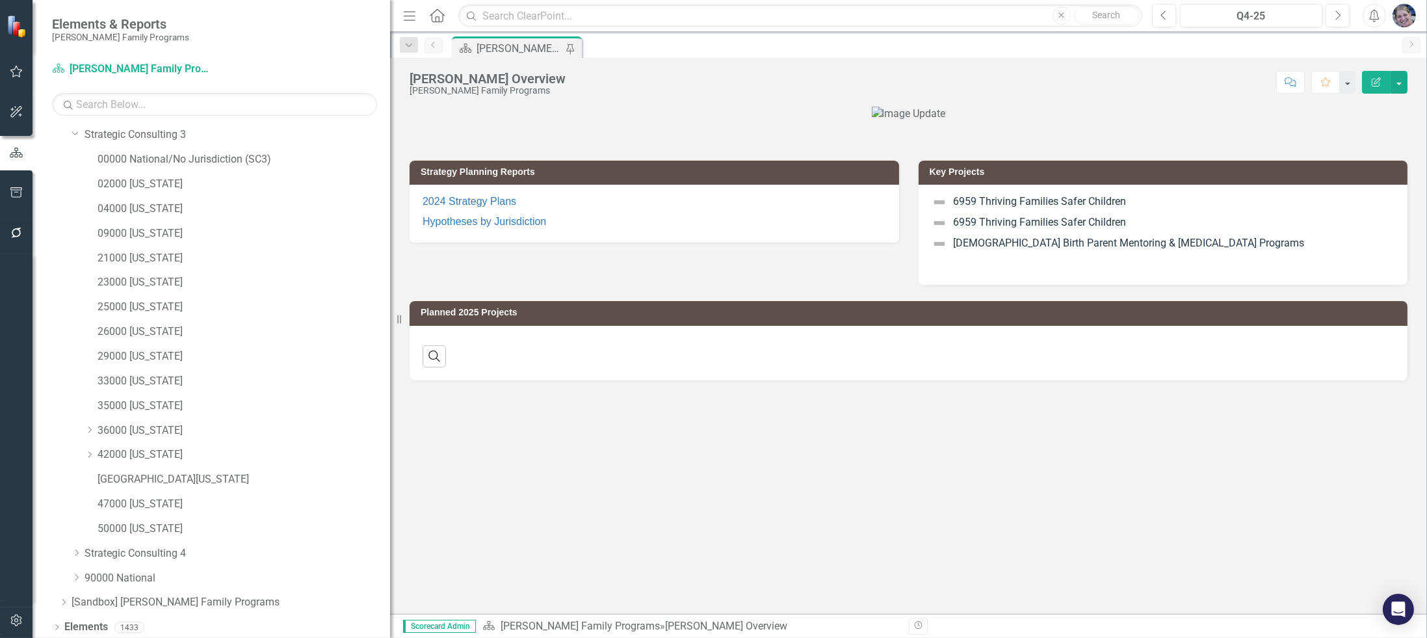
scroll to position [127, 0]
click at [152, 476] on link "47000 [US_STATE]" at bounding box center [244, 476] width 293 height 15
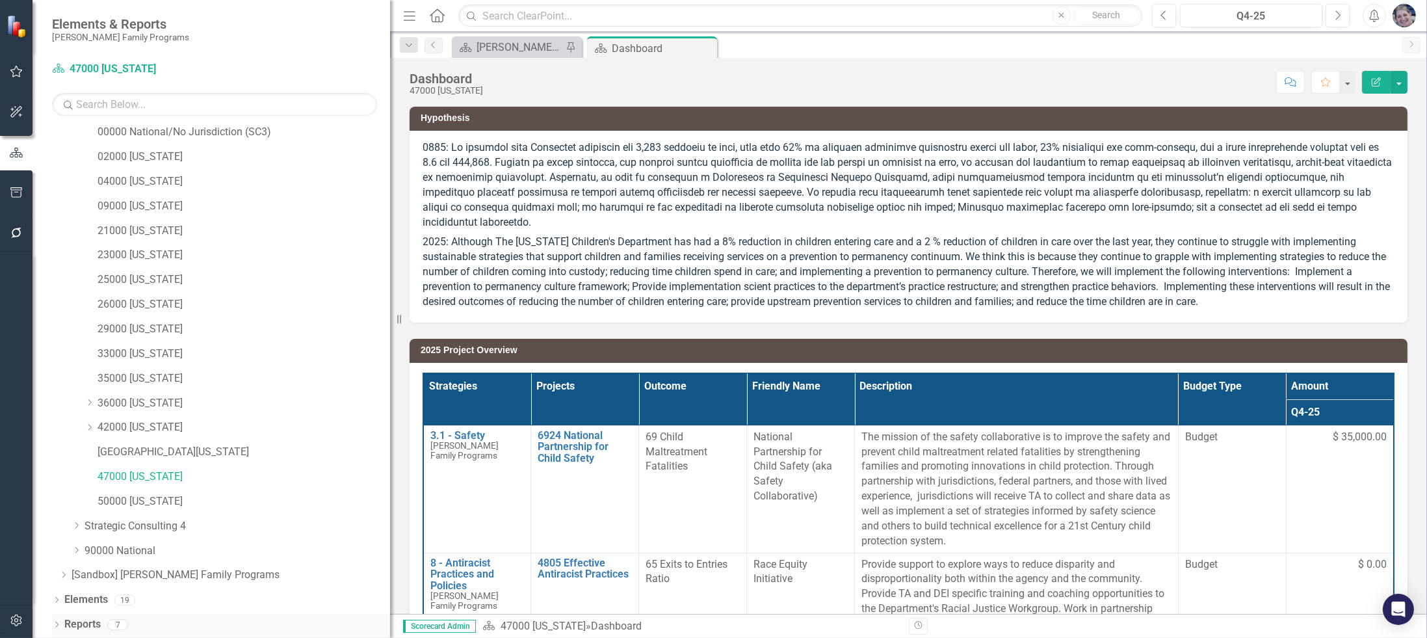
click at [55, 623] on icon "Dropdown" at bounding box center [56, 625] width 9 height 7
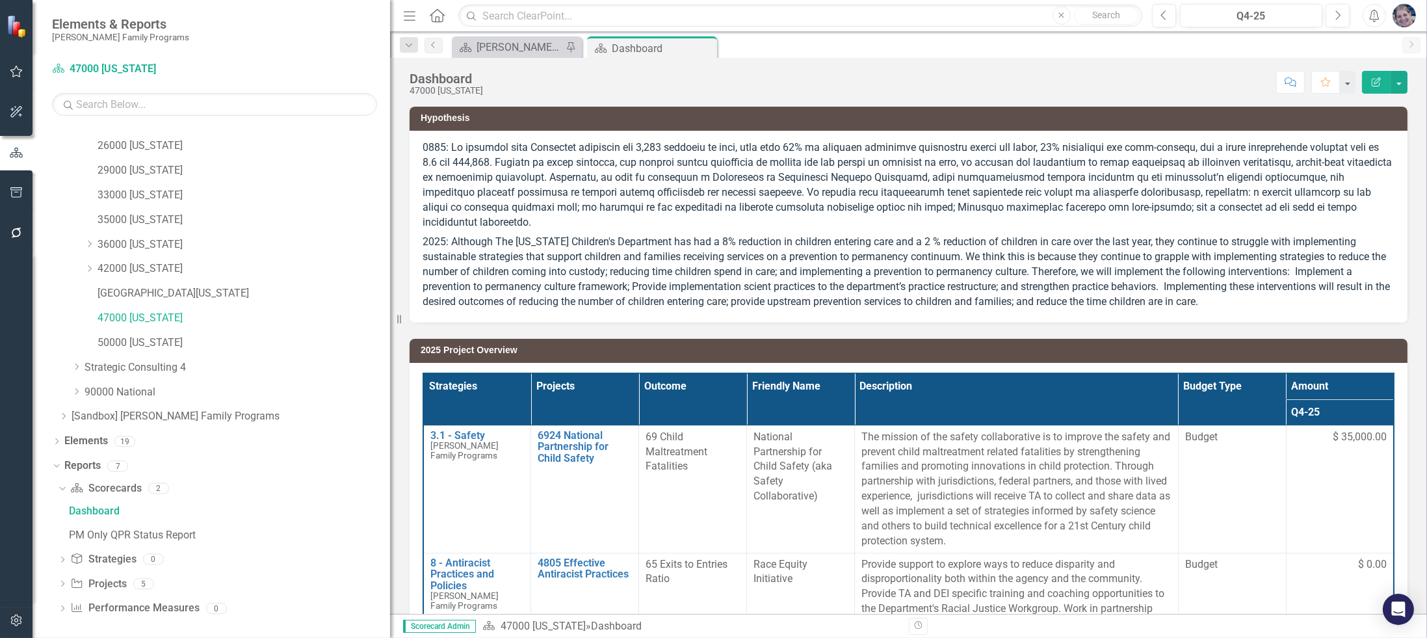
scroll to position [289, 0]
click at [62, 577] on icon at bounding box center [62, 580] width 3 height 6
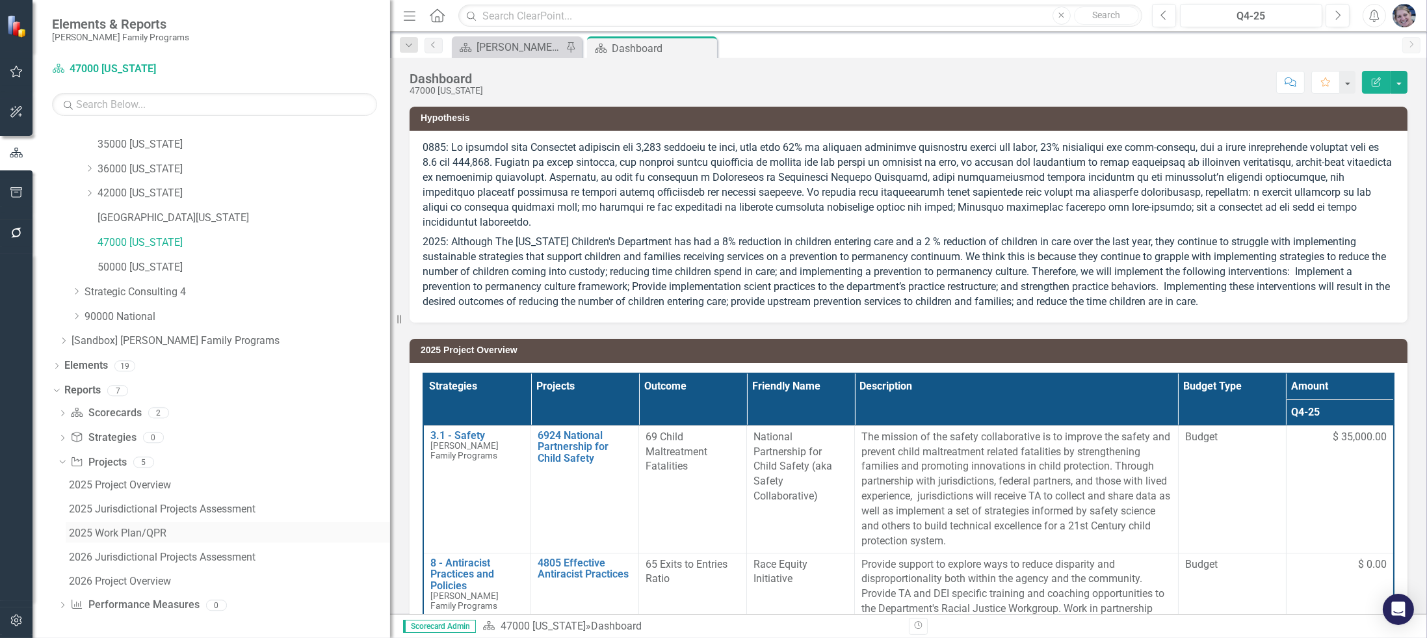
click at [141, 530] on div "2025 Work Plan/QPR" at bounding box center [229, 533] width 321 height 12
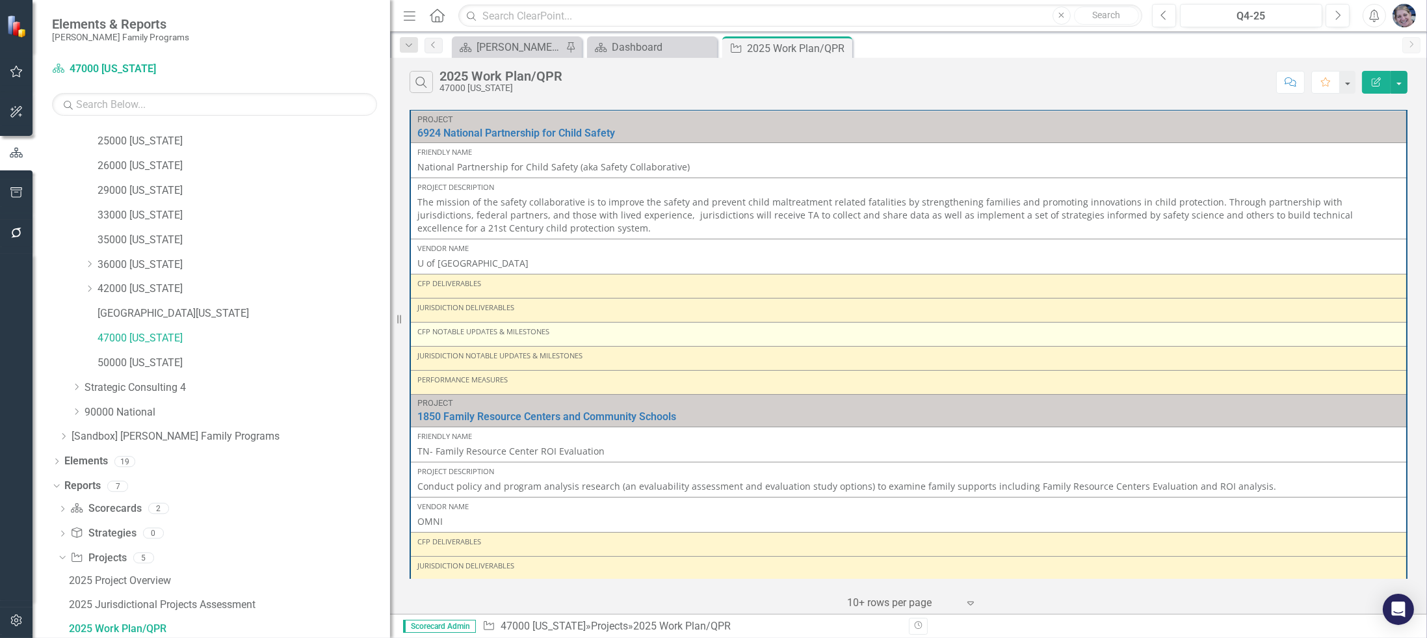
click at [565, 331] on div "CFP Notable Updates & Milestones" at bounding box center [908, 331] width 982 height 10
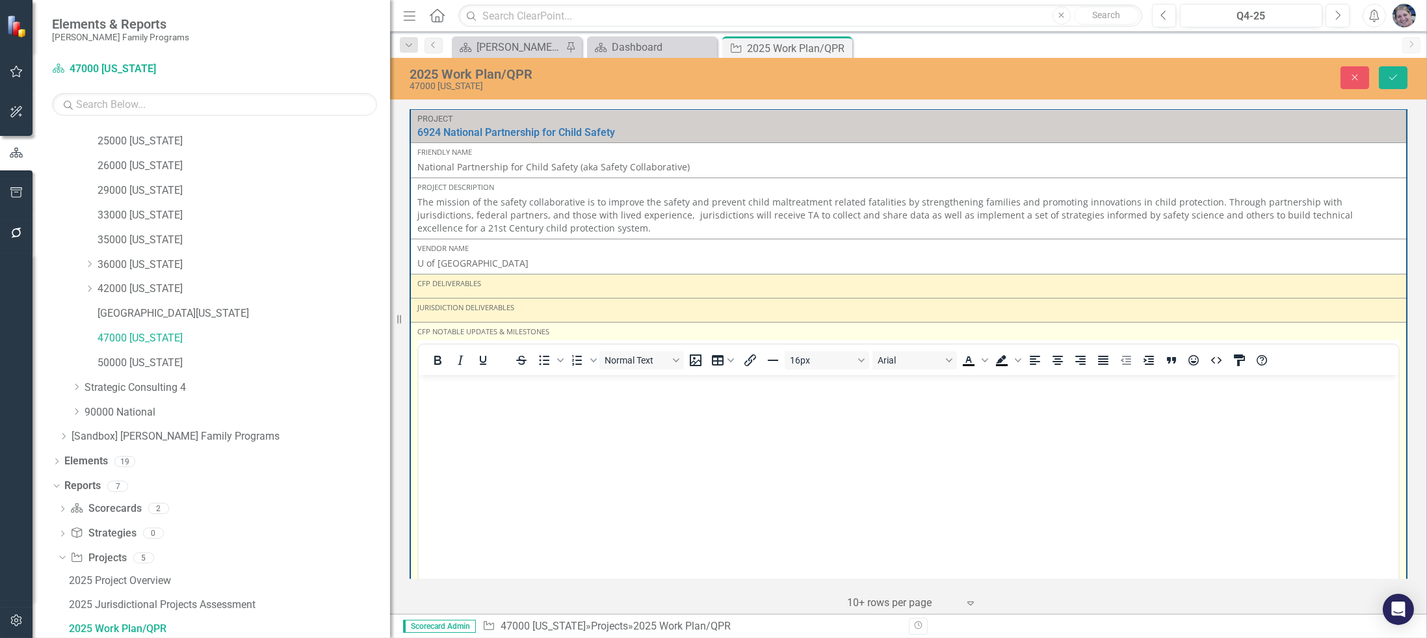
click at [506, 347] on div "To open the popup, press Shift+Enter To open the popup, press Shift+Enter Norma…" at bounding box center [891, 359] width 778 height 25
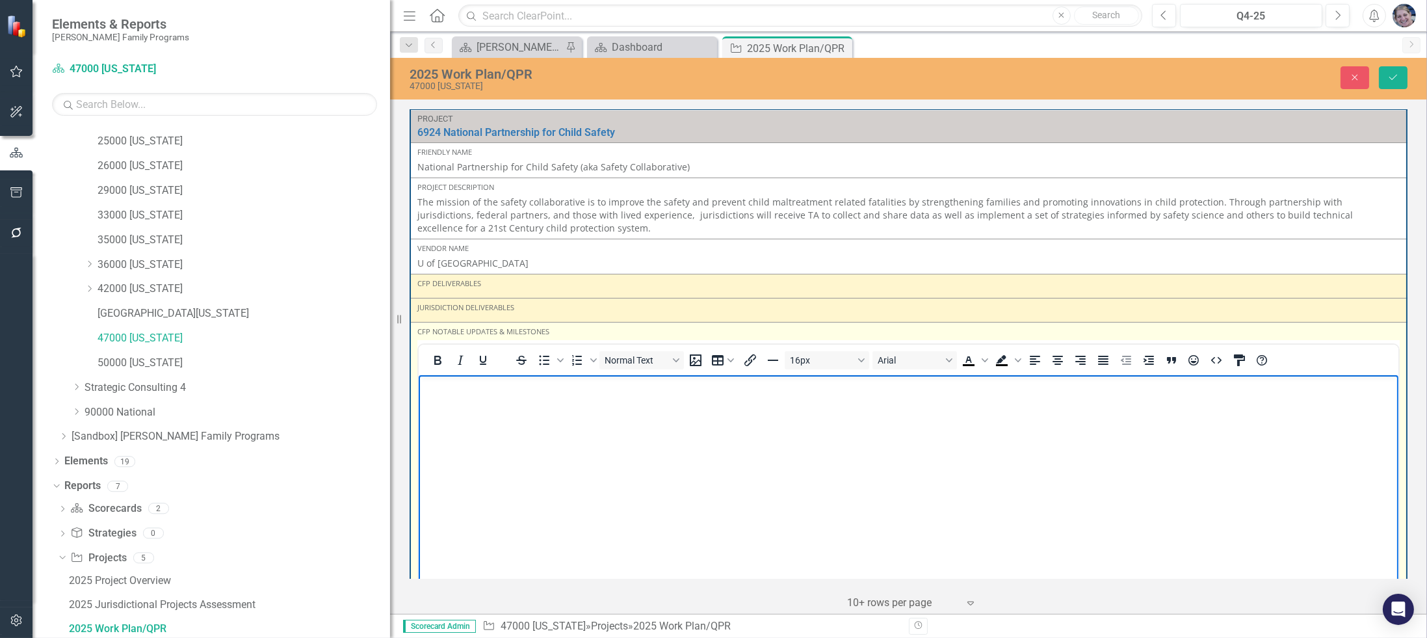
click at [458, 413] on body "Rich Text Area. Press ALT-0 for help." at bounding box center [908, 471] width 980 height 195
drag, startPoint x: 512, startPoint y: 417, endPoint x: 832, endPoint y: 759, distance: 468.7
click at [418, 385] on html "Q1: nnn Q2: mmmmm" at bounding box center [908, 471] width 980 height 195
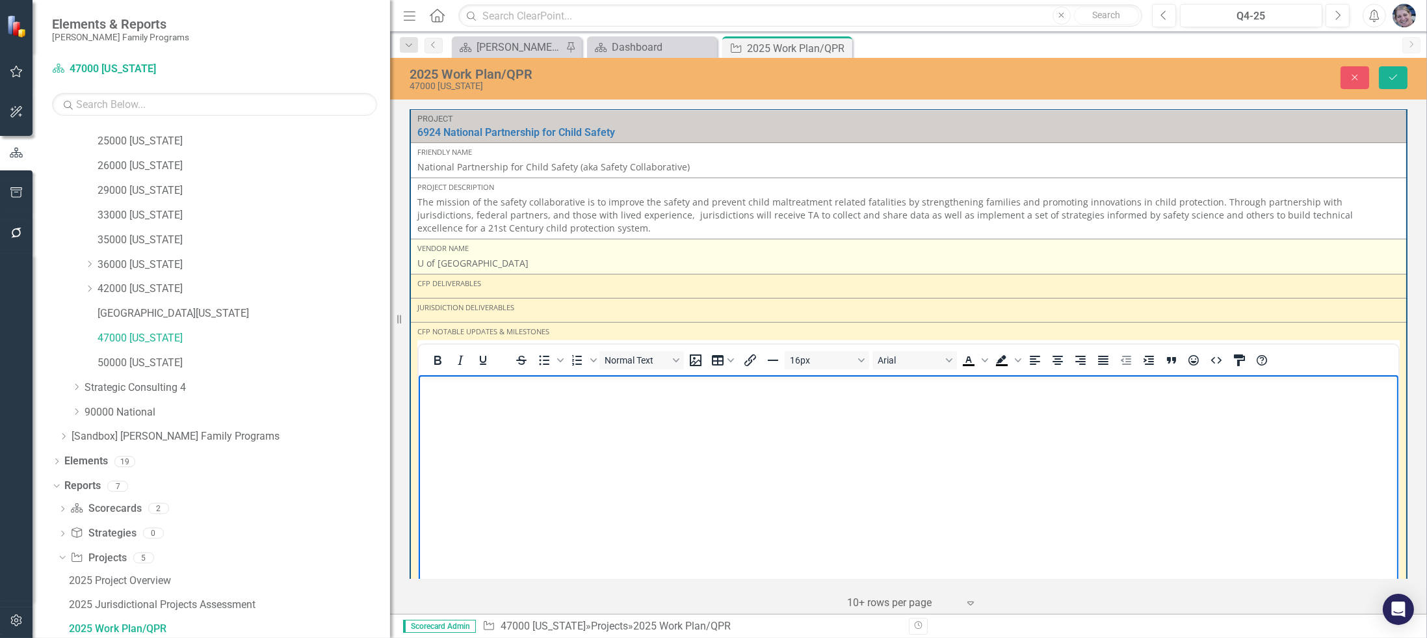
click at [542, 257] on div "U of [GEOGRAPHIC_DATA]" at bounding box center [908, 263] width 982 height 13
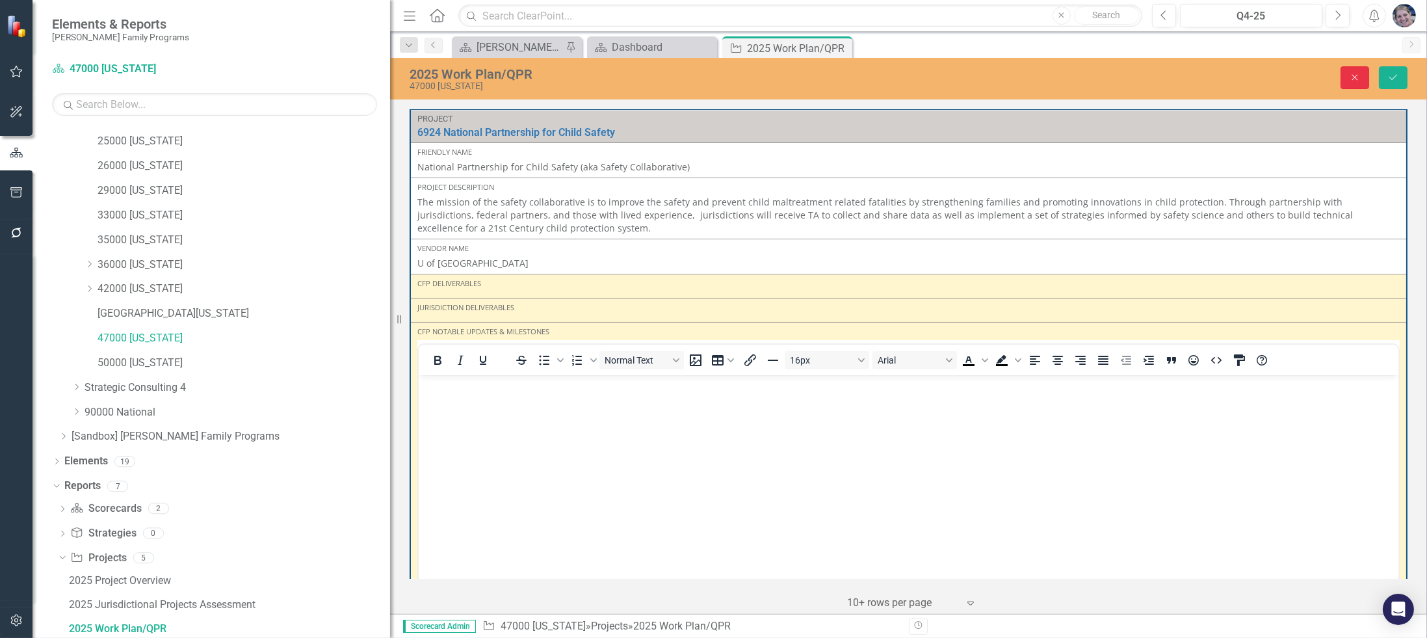
click at [1357, 73] on icon "Close" at bounding box center [1355, 77] width 12 height 9
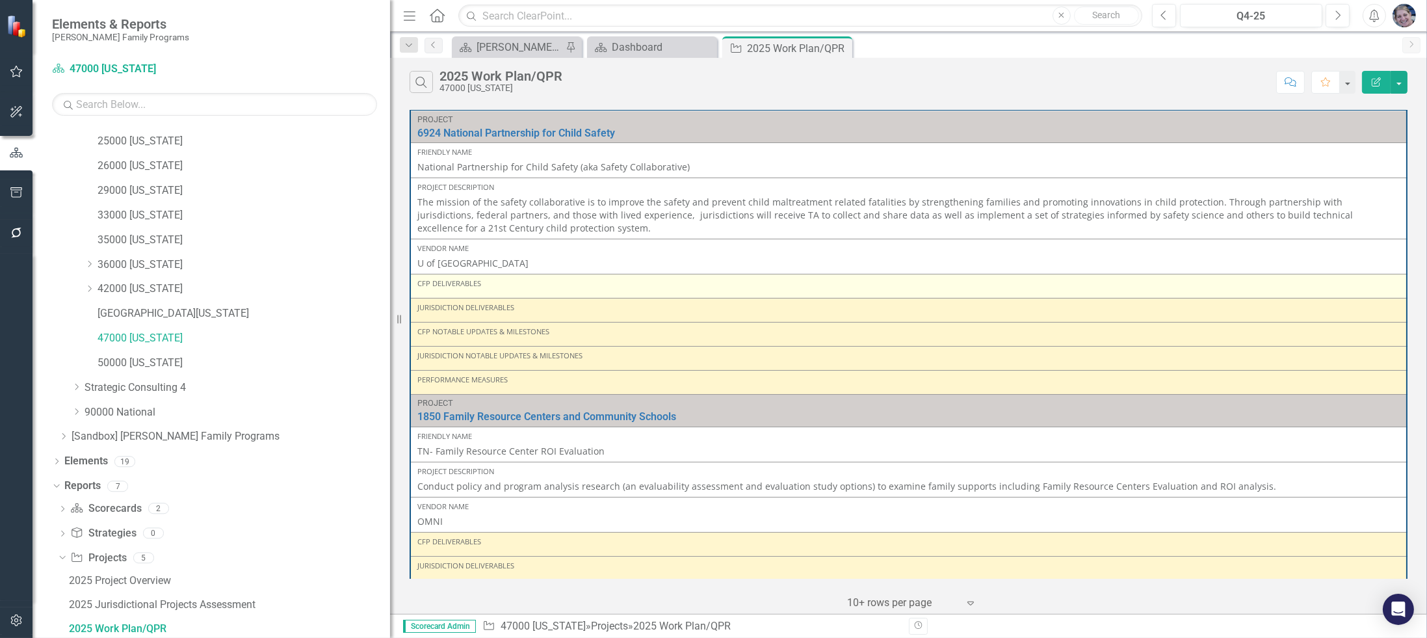
click at [488, 282] on div "CFP Deliverables" at bounding box center [908, 283] width 982 height 10
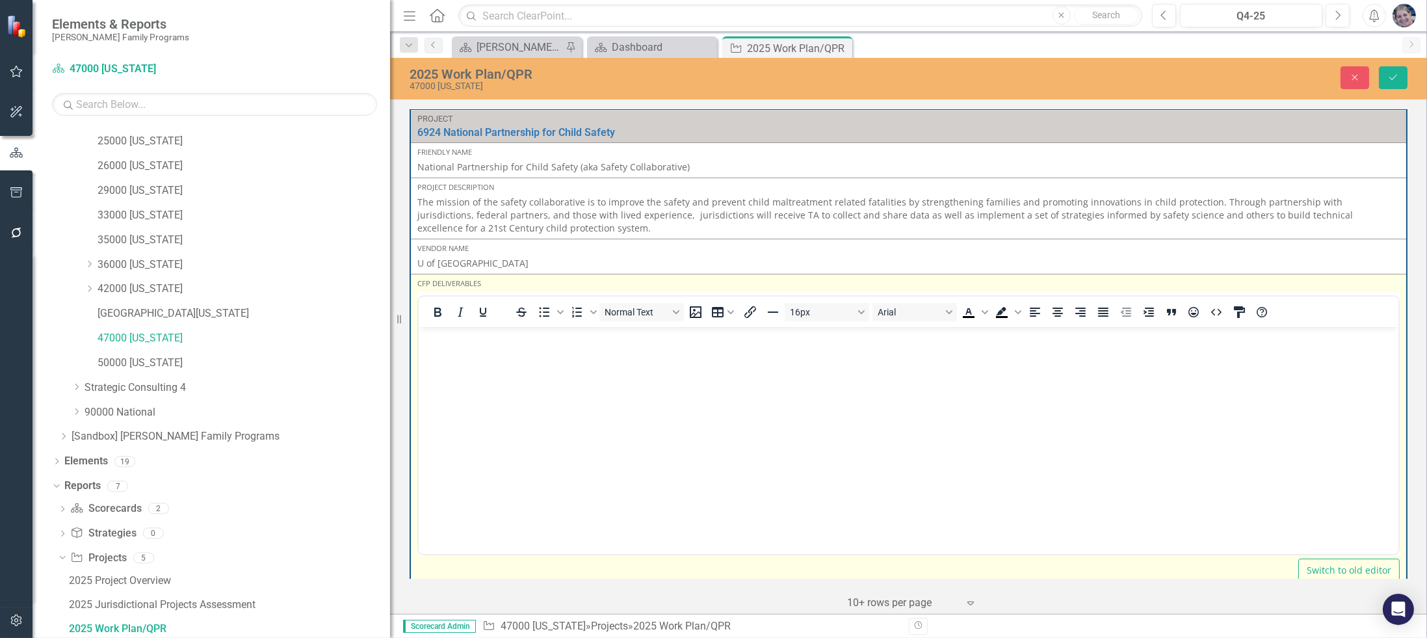
click at [447, 365] on body "Rich Text Area. Press ALT-0 for help." at bounding box center [908, 423] width 980 height 195
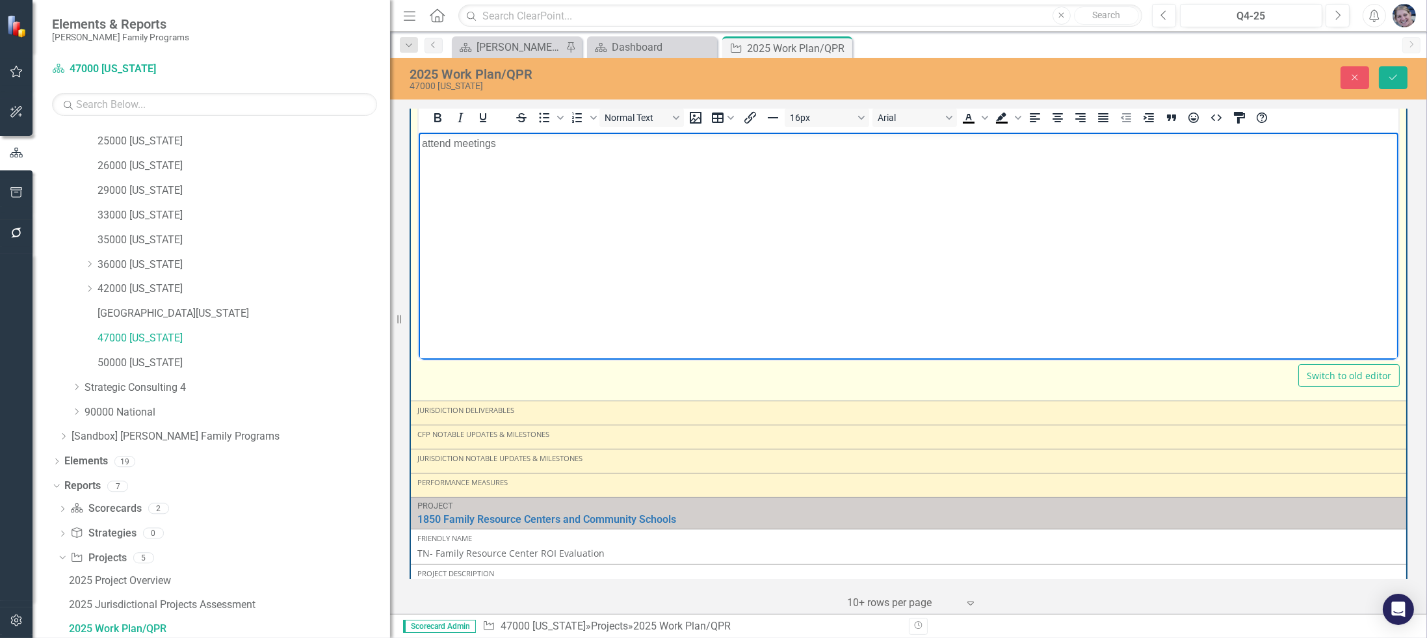
scroll to position [292, 0]
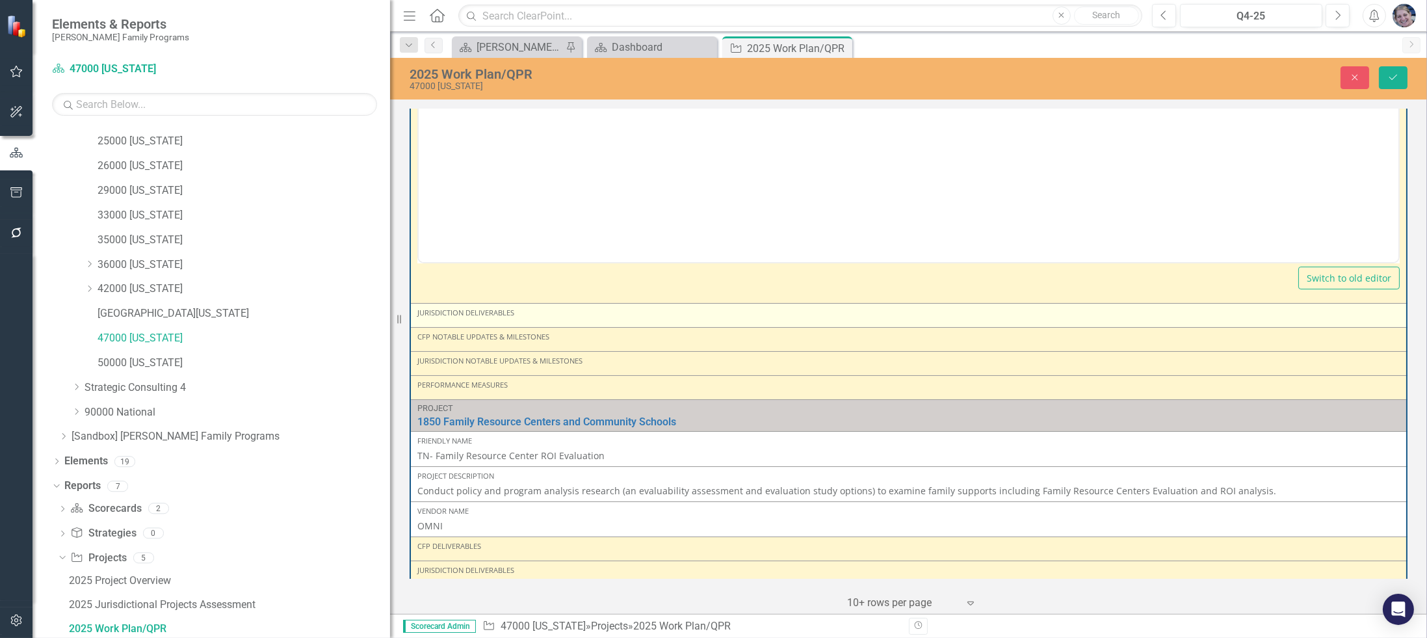
click at [480, 315] on div "Jurisdiction Deliverables" at bounding box center [908, 312] width 982 height 10
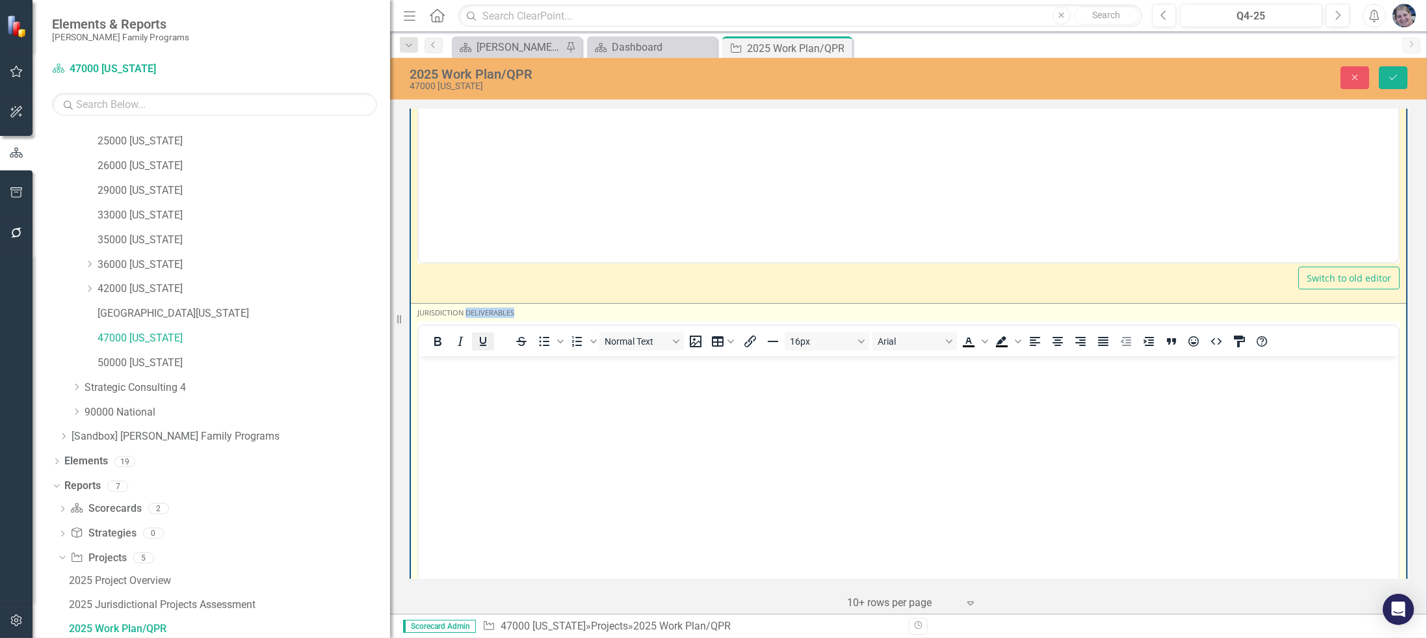
scroll to position [0, 0]
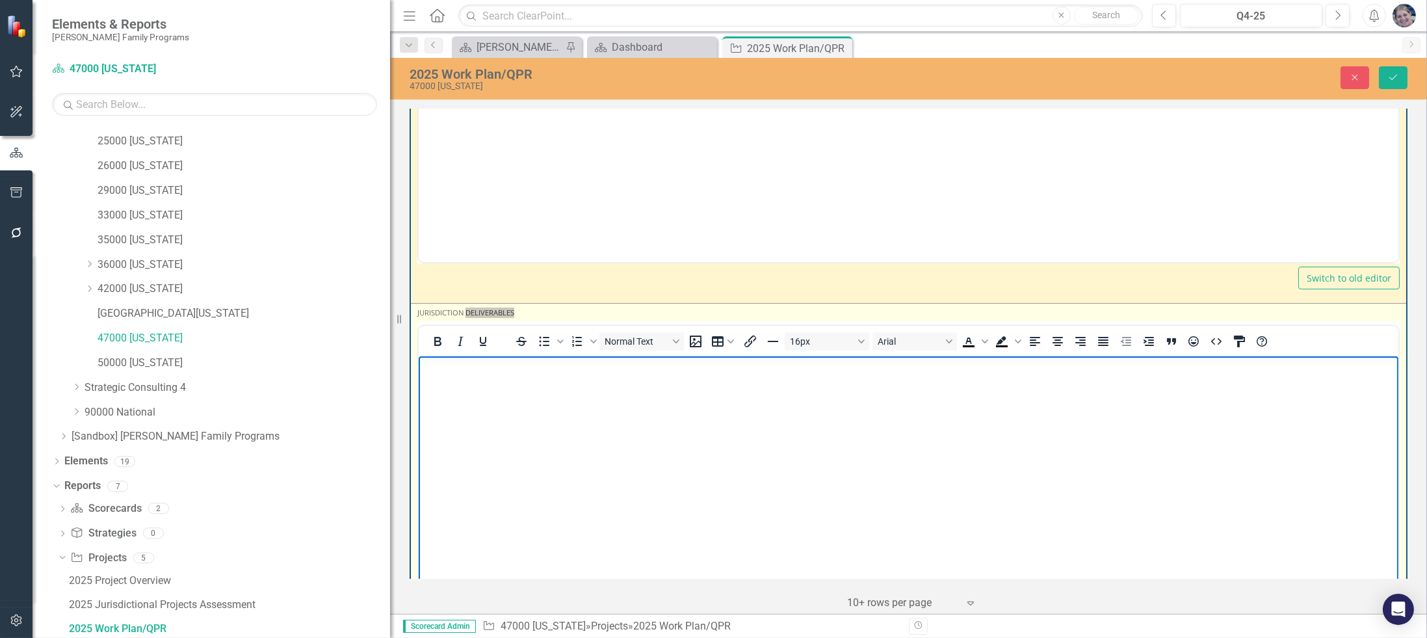
click at [479, 373] on p "Rich Text Area. Press ALT-0 for help." at bounding box center [907, 367] width 973 height 16
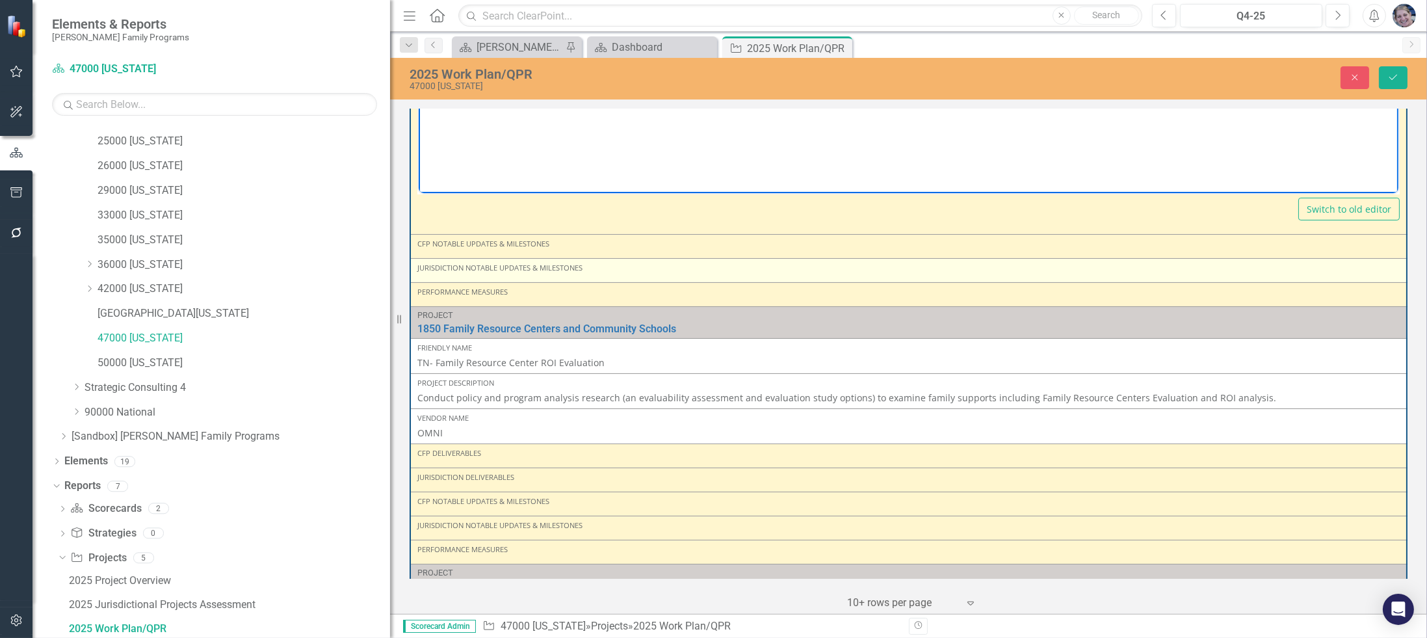
scroll to position [292, 0]
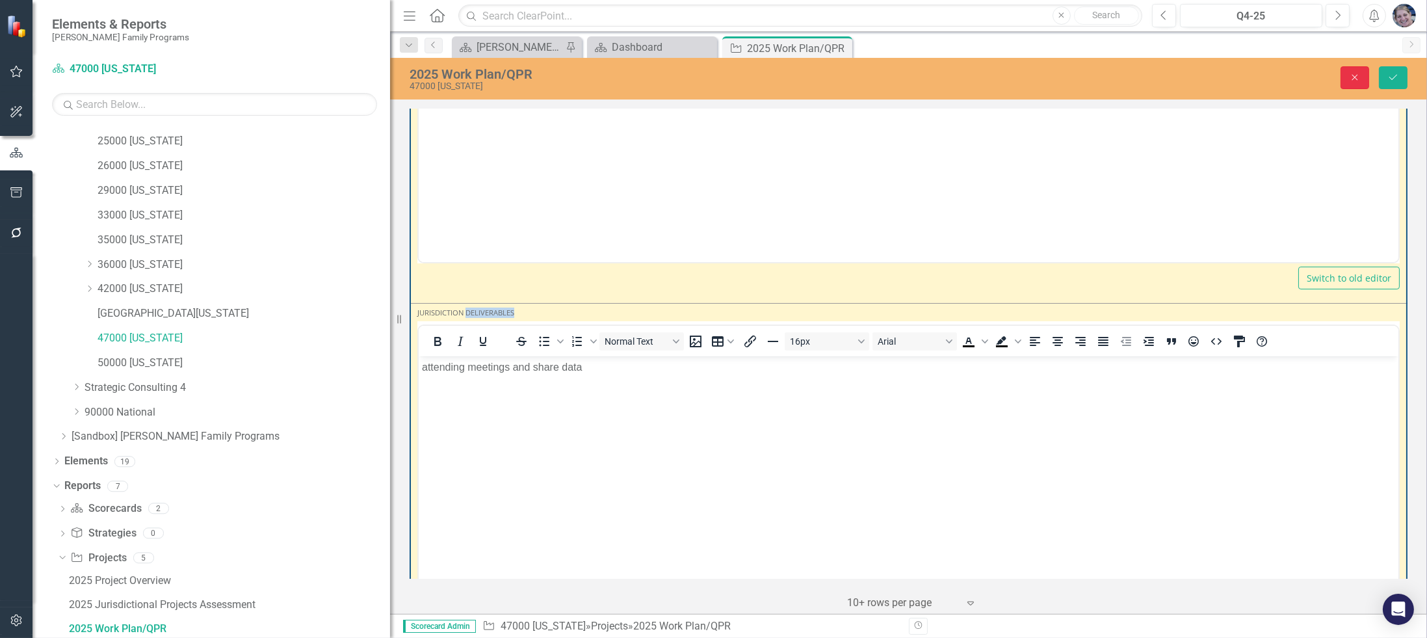
click at [1359, 73] on icon "Close" at bounding box center [1355, 77] width 12 height 9
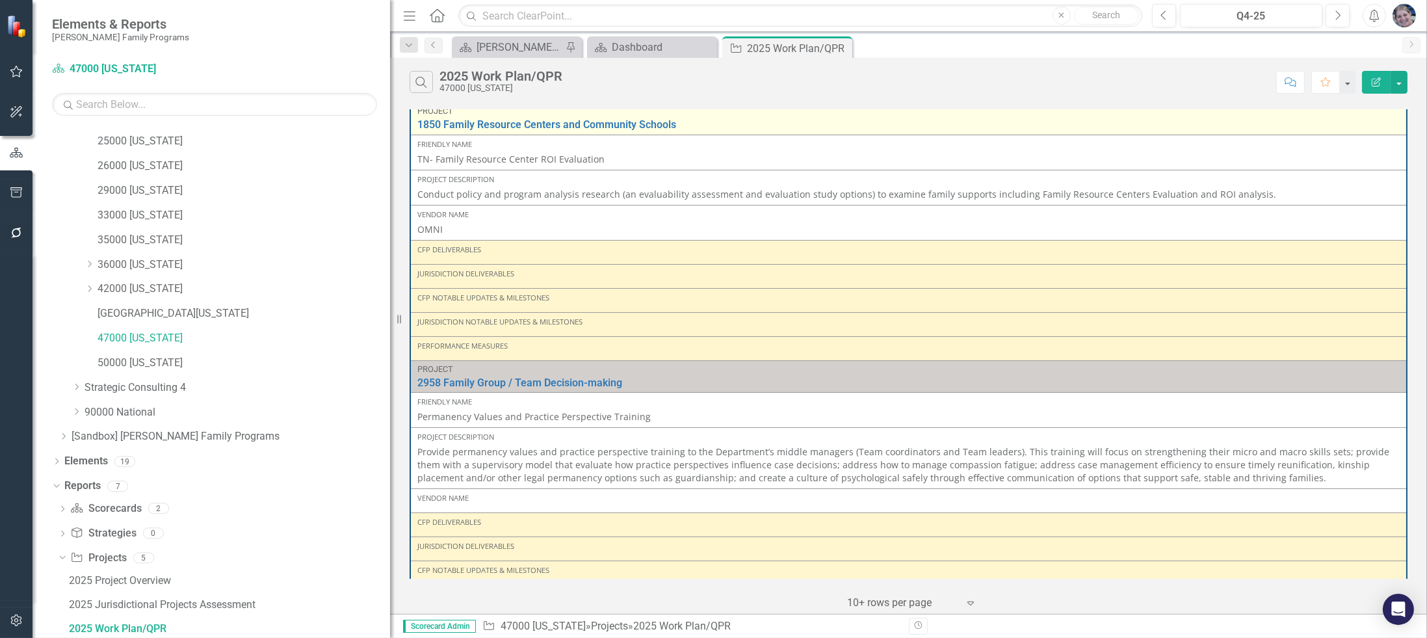
scroll to position [0, 0]
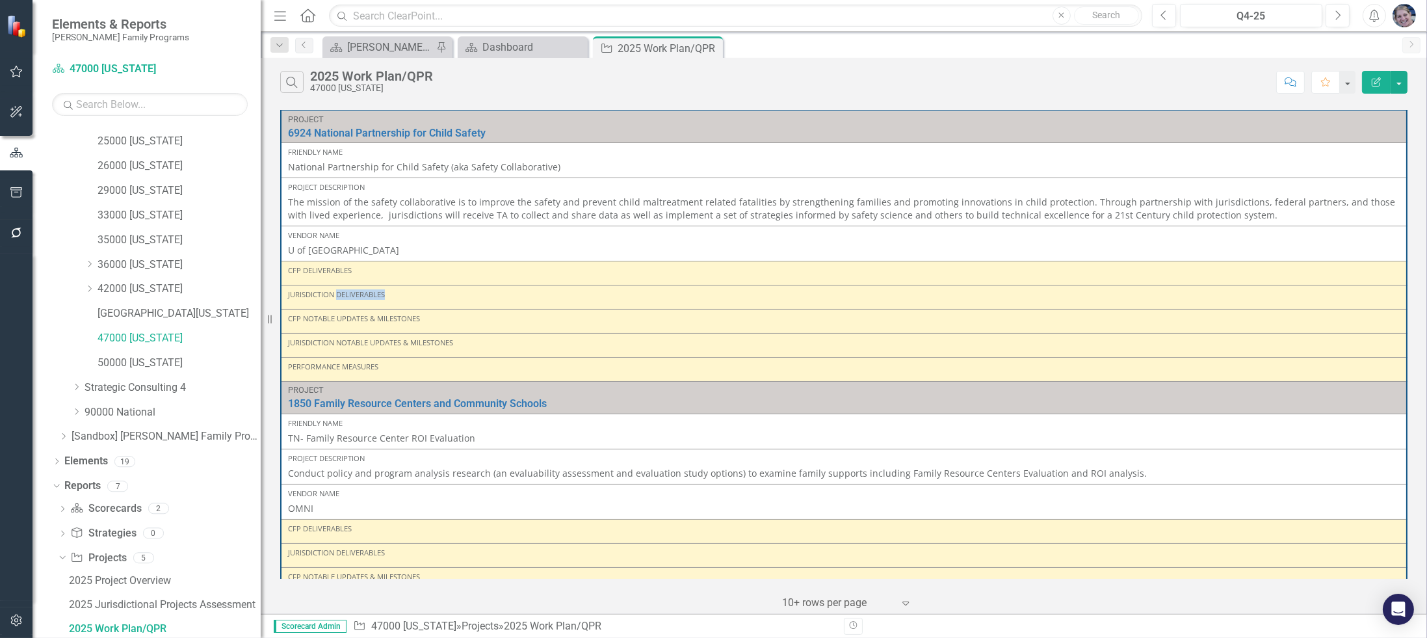
drag, startPoint x: 390, startPoint y: 421, endPoint x: 261, endPoint y: 426, distance: 129.4
click at [261, 426] on div "Resize" at bounding box center [266, 319] width 10 height 638
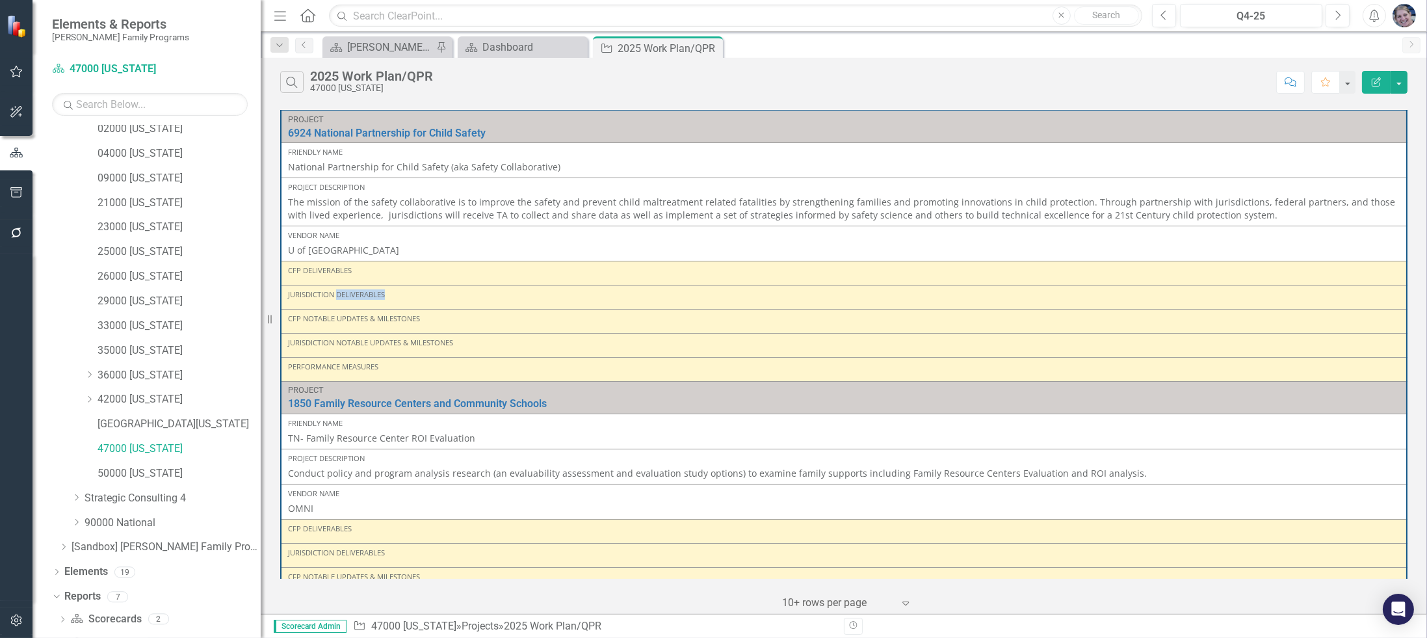
scroll to position [125, 0]
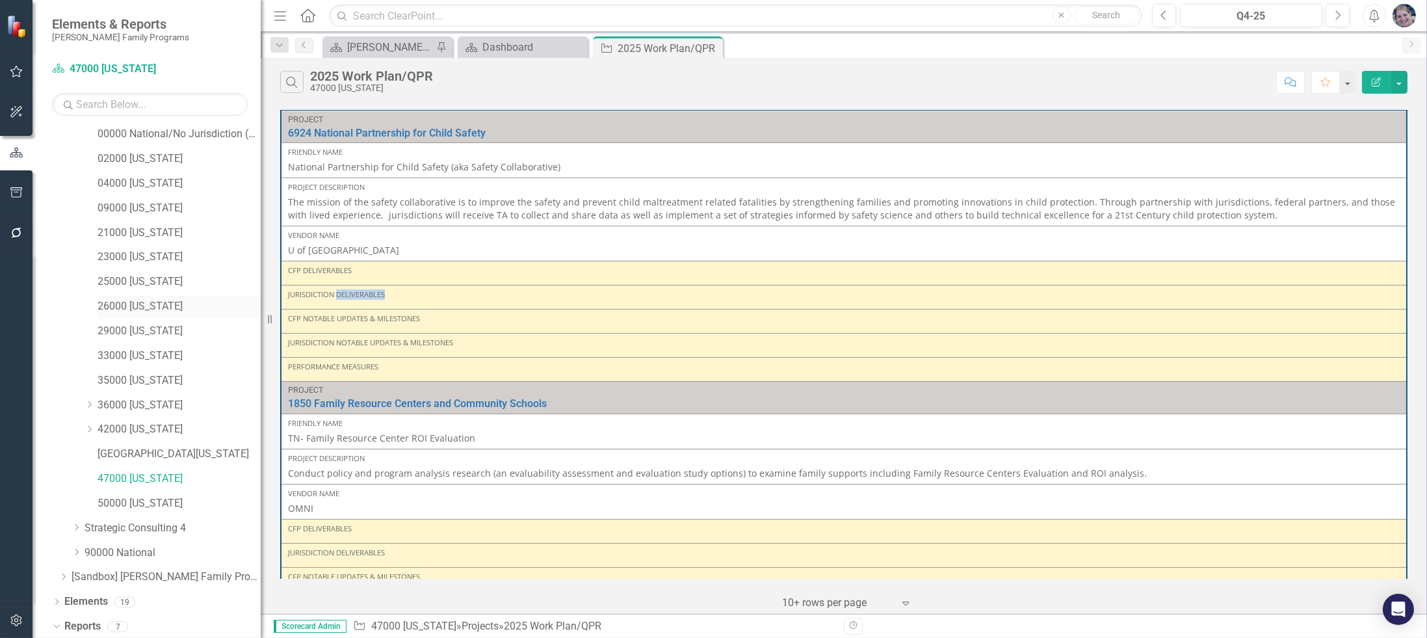
click at [152, 302] on link "26000 [US_STATE]" at bounding box center [179, 306] width 163 height 15
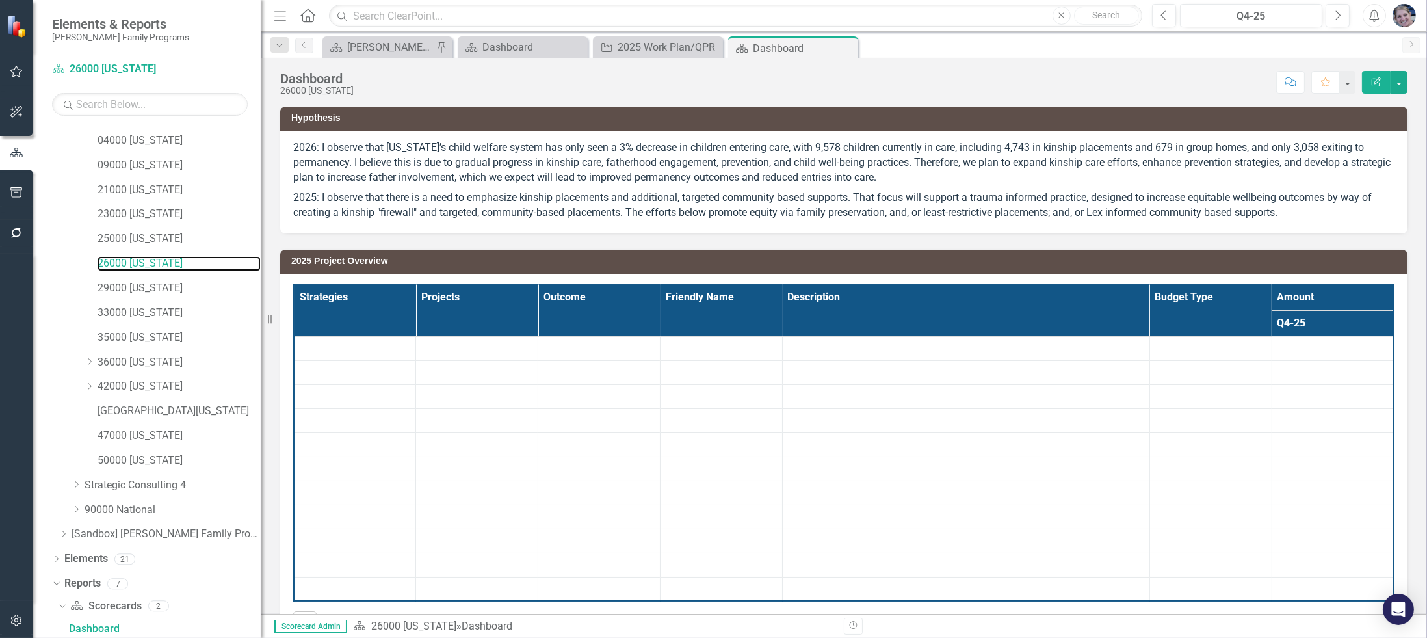
scroll to position [289, 0]
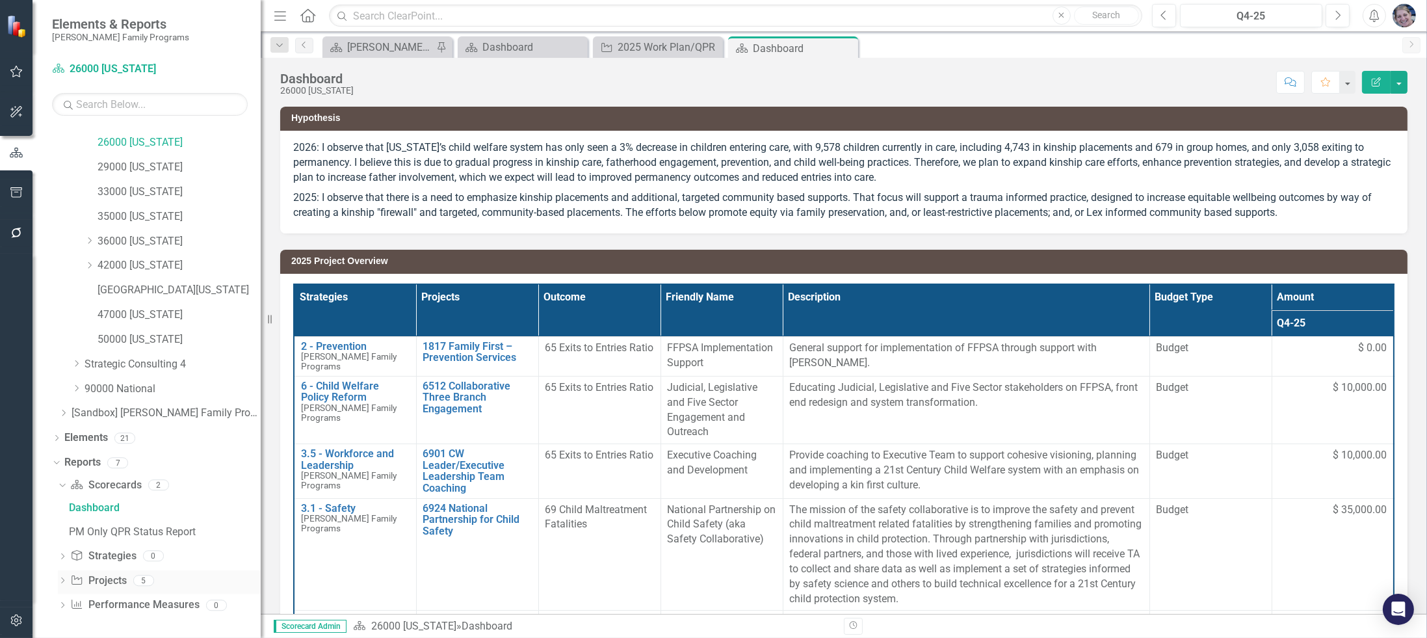
click at [62, 579] on icon "Dropdown" at bounding box center [62, 581] width 9 height 7
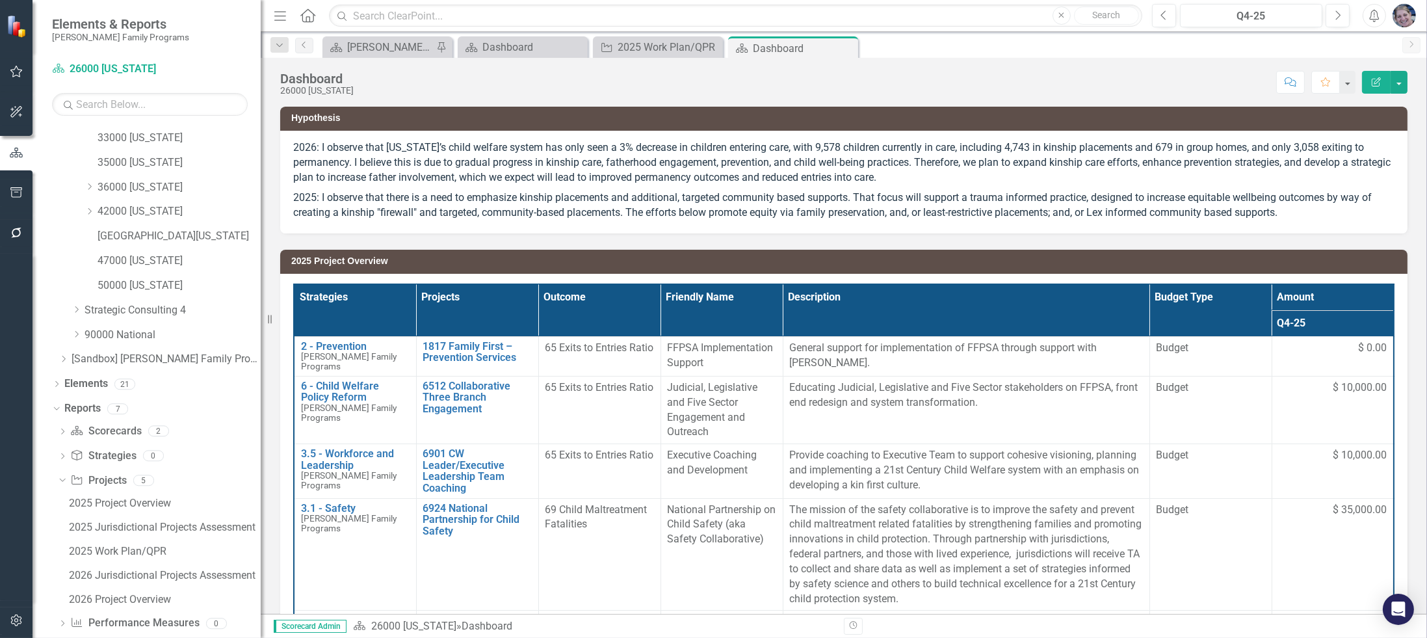
scroll to position [361, 0]
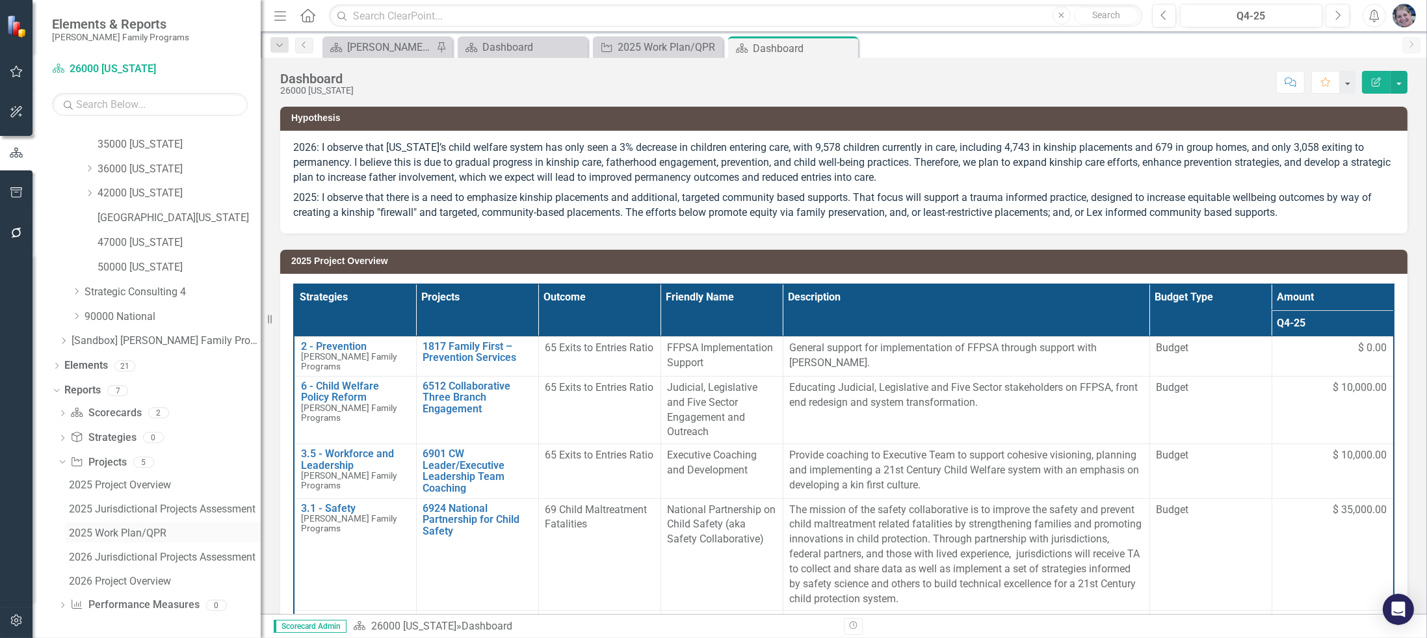
click at [117, 527] on div "2025 Work Plan/QPR" at bounding box center [165, 533] width 192 height 12
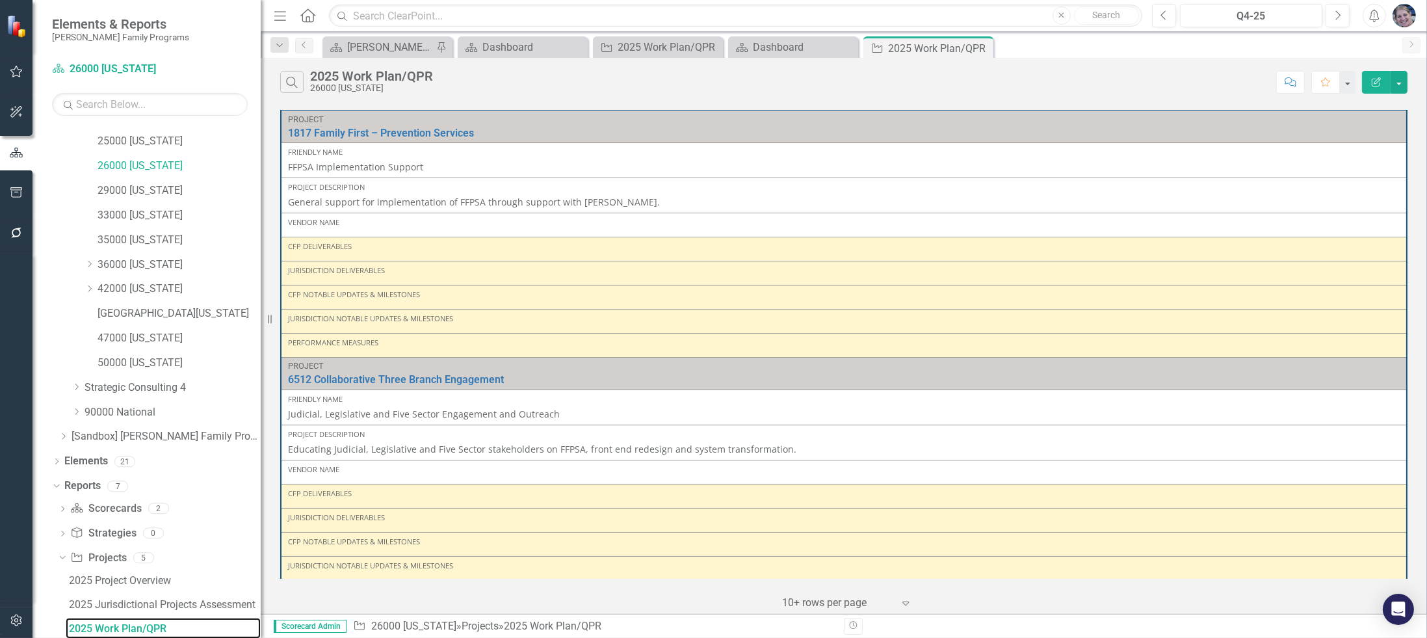
scroll to position [361, 0]
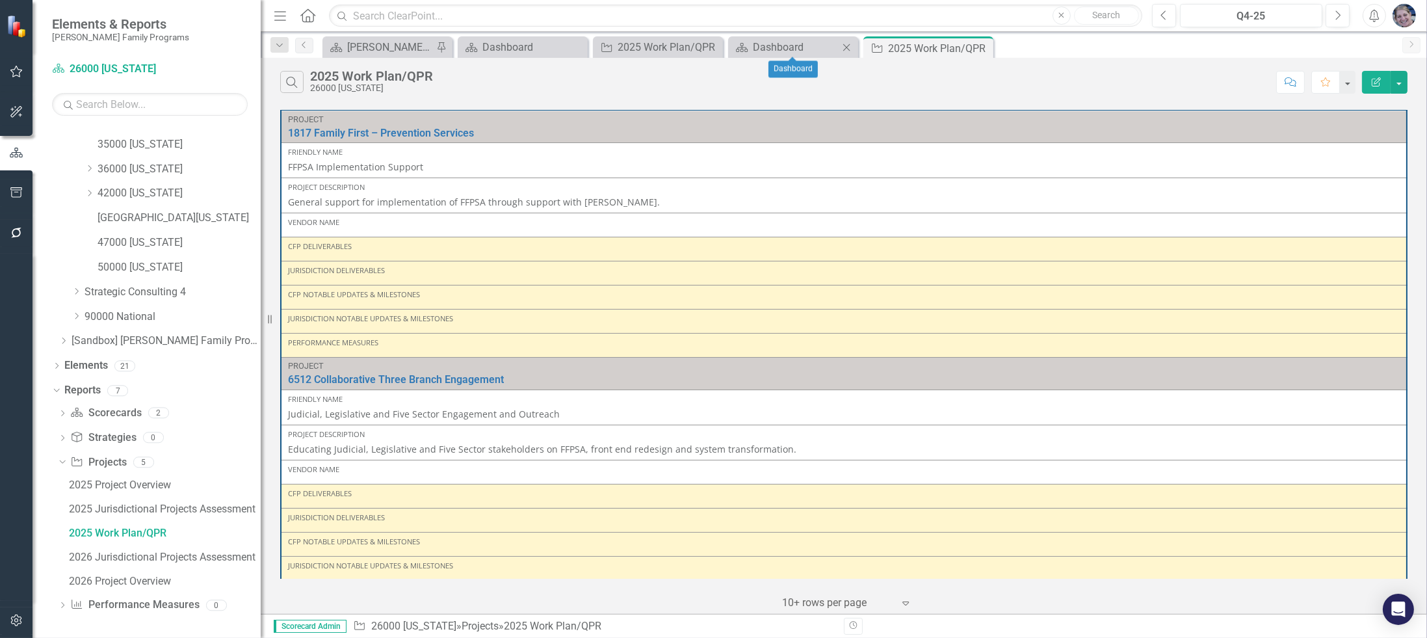
click at [851, 44] on icon "Close" at bounding box center [846, 47] width 13 height 10
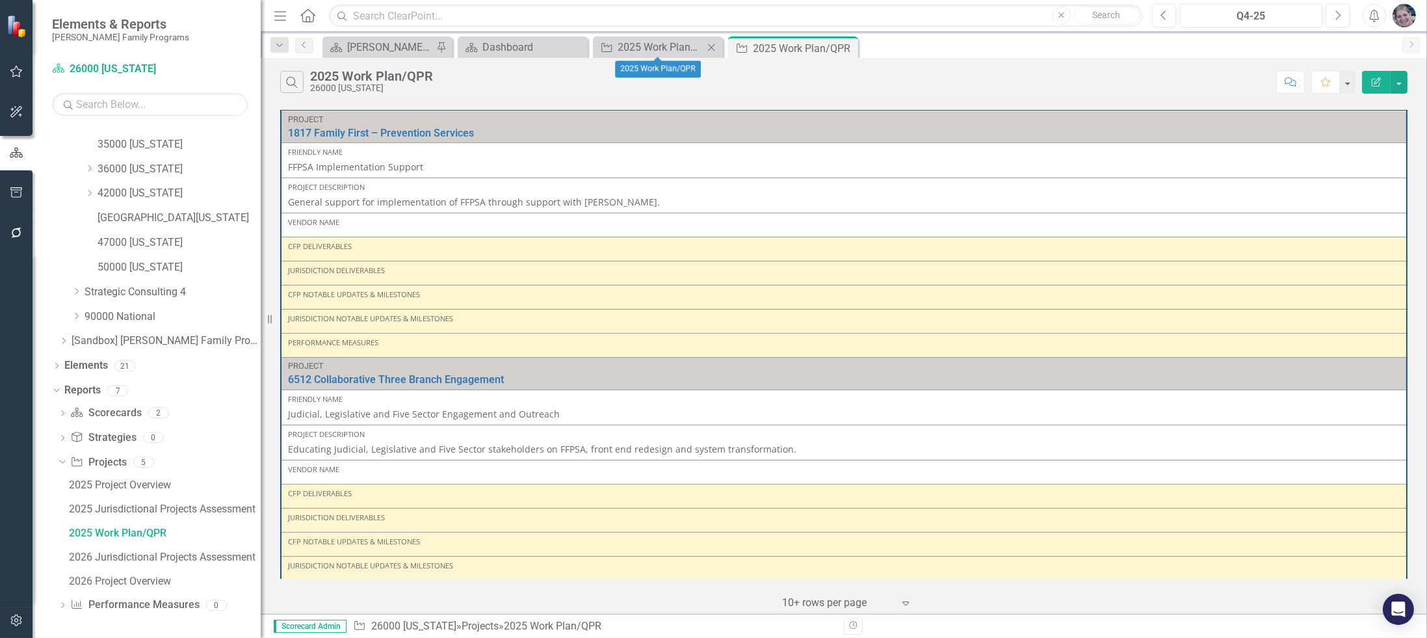
click at [714, 42] on icon "Close" at bounding box center [711, 47] width 13 height 10
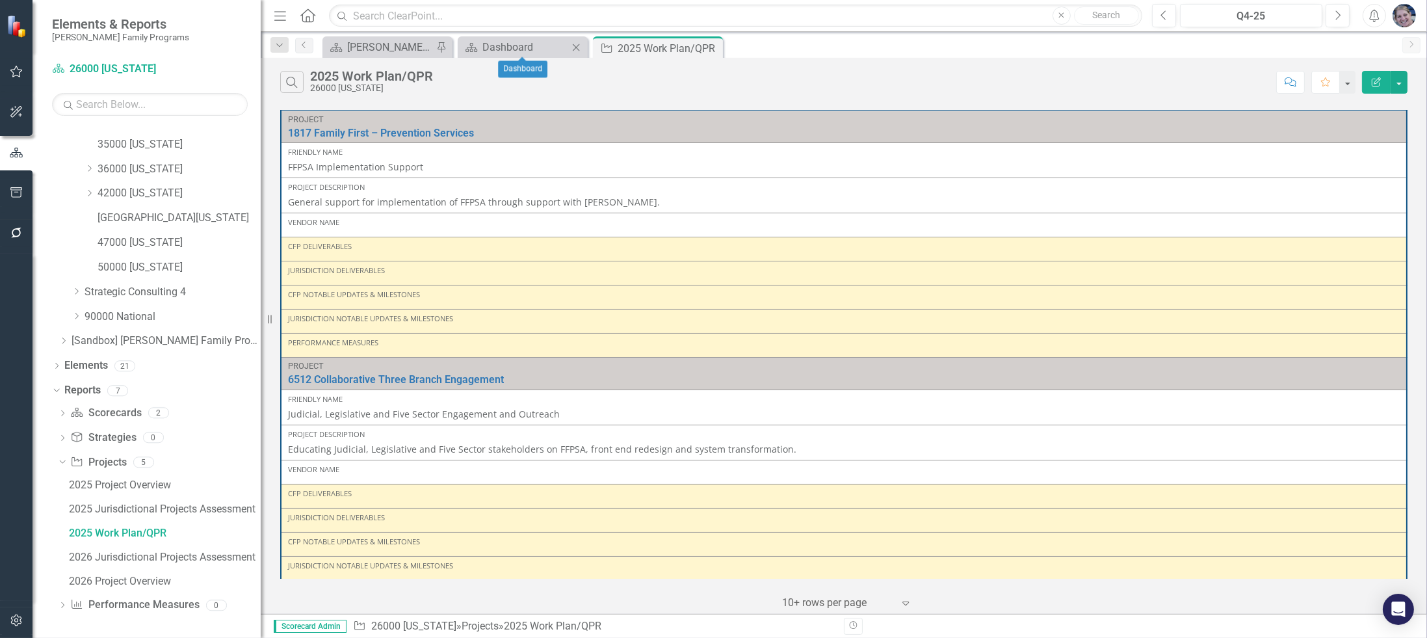
click at [577, 47] on icon "Close" at bounding box center [575, 47] width 13 height 10
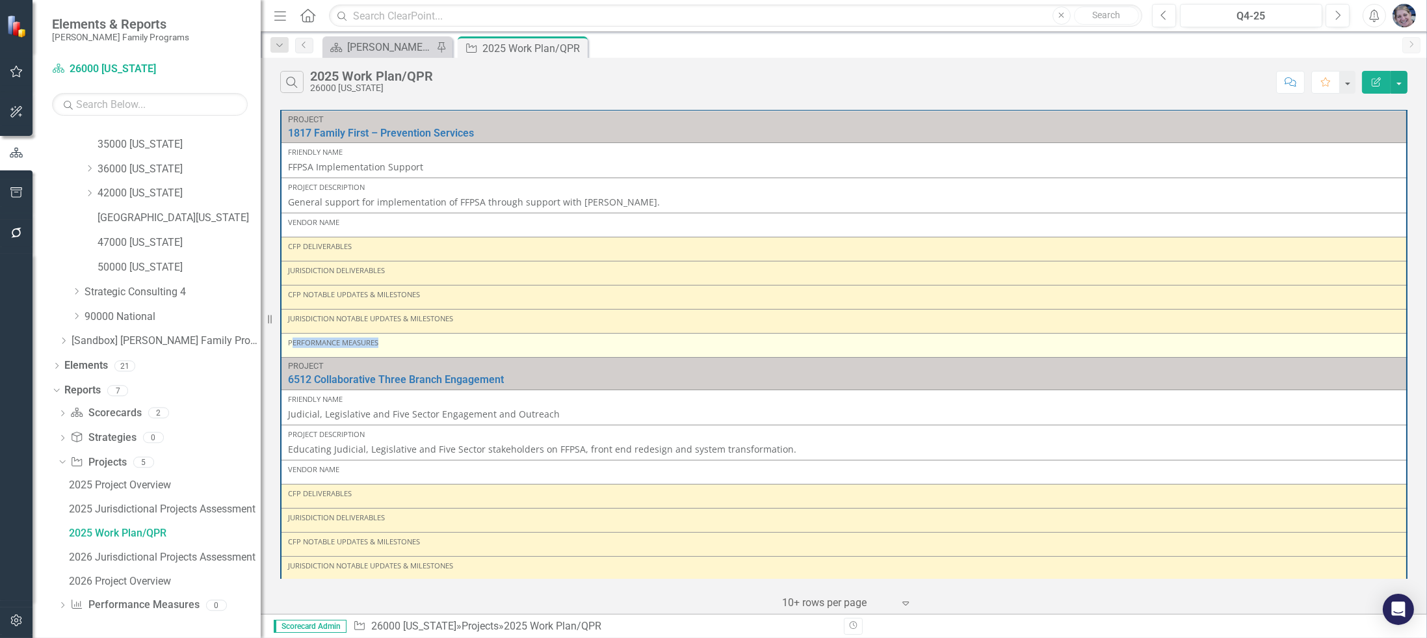
drag, startPoint x: 290, startPoint y: 342, endPoint x: 387, endPoint y: 340, distance: 97.5
click at [387, 340] on div "Performance Measures" at bounding box center [844, 342] width 1112 height 10
click at [417, 339] on div "Performance Measures" at bounding box center [844, 342] width 1112 height 10
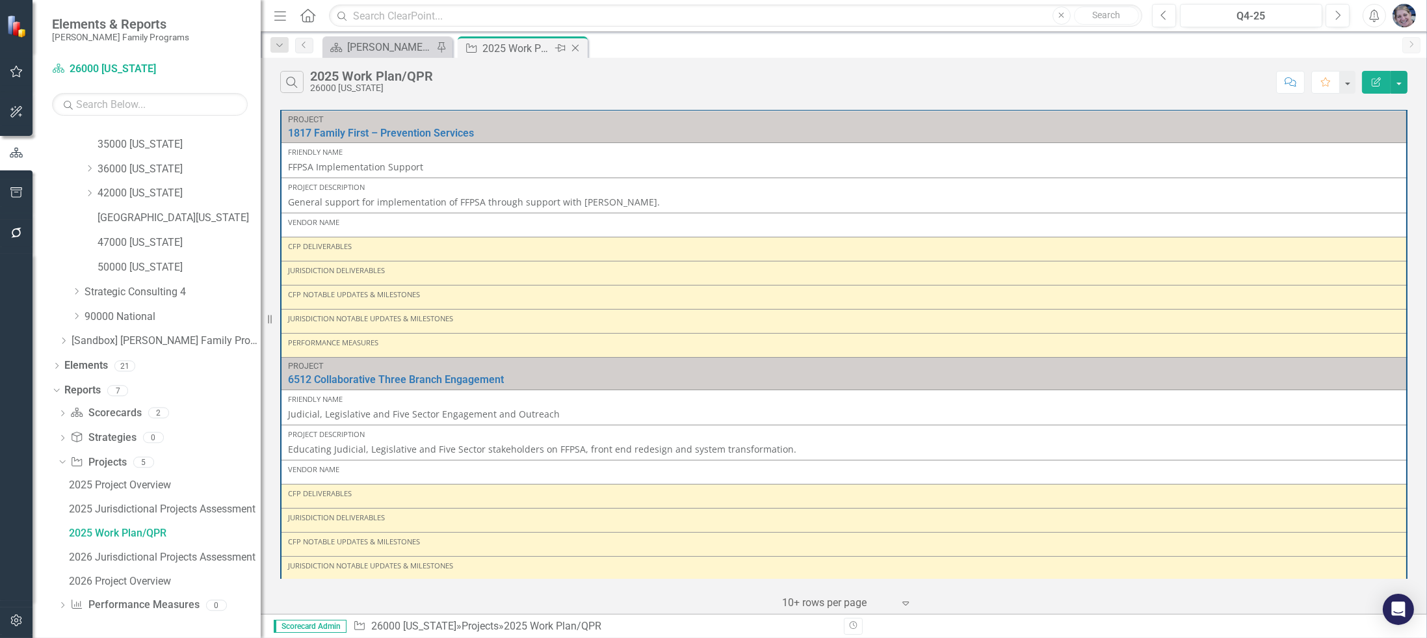
click at [575, 50] on icon "Close" at bounding box center [575, 48] width 13 height 10
